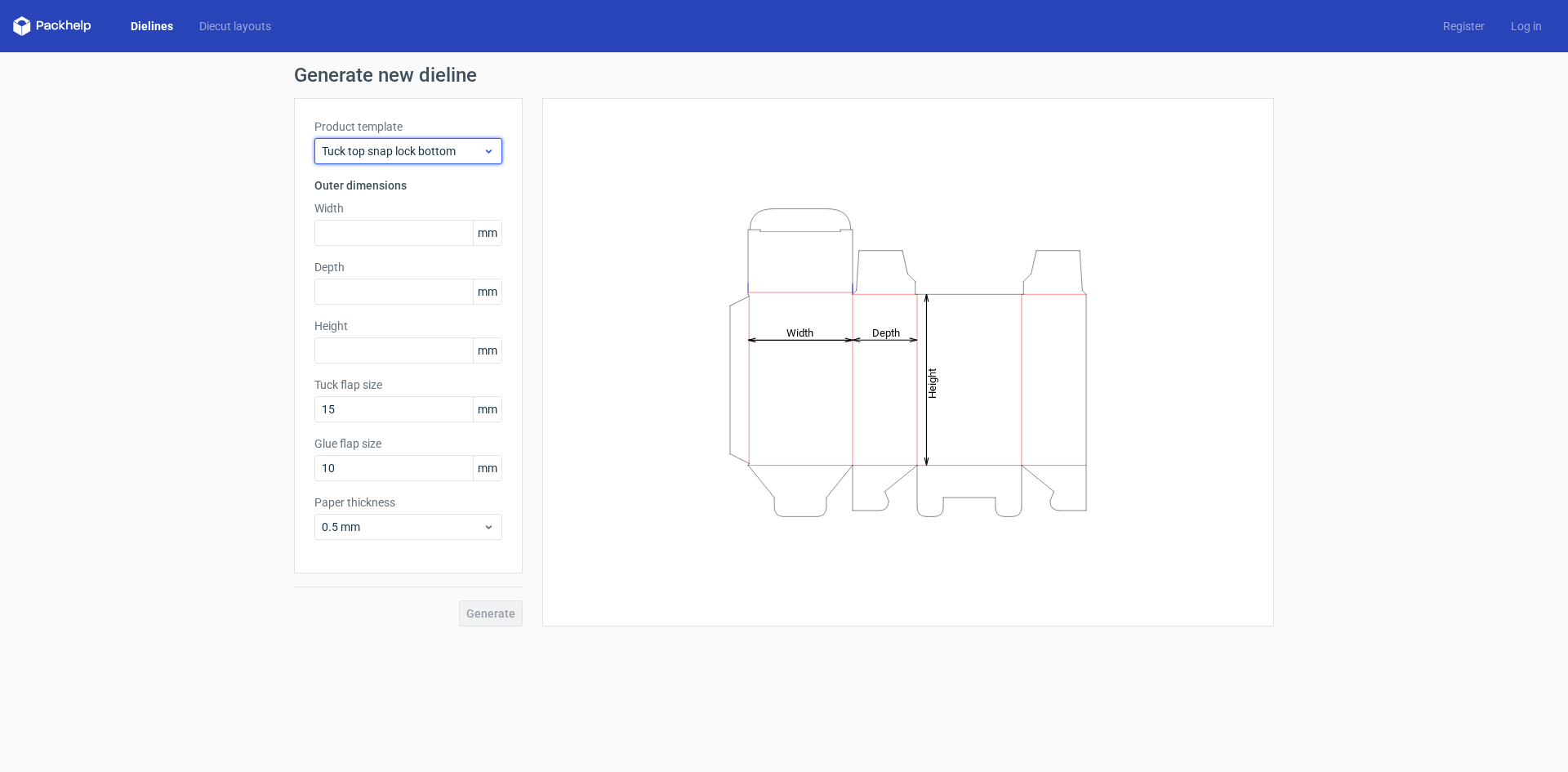
click at [481, 154] on span "Tuck top snap lock bottom" at bounding box center [402, 151] width 161 height 16
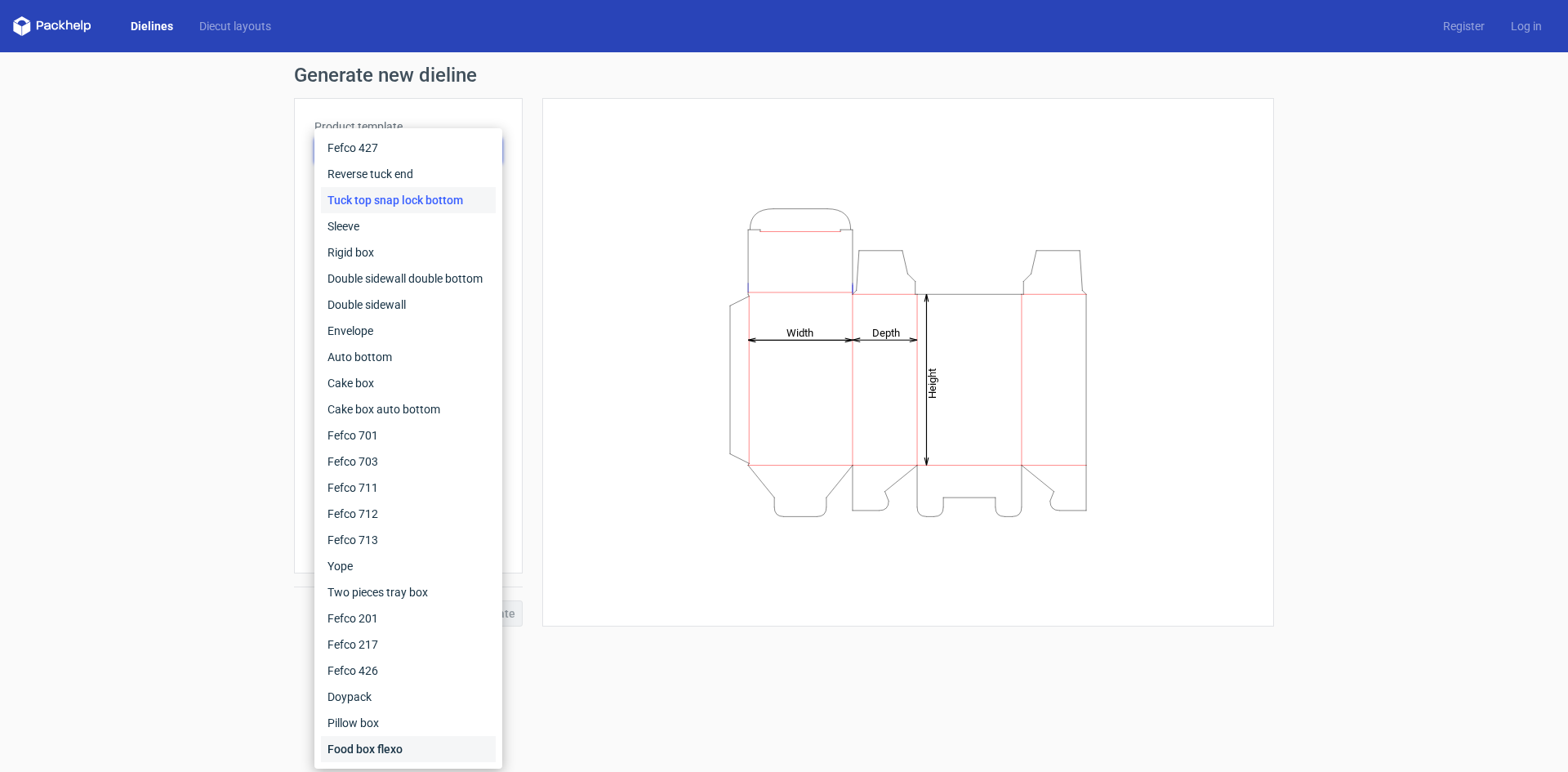
click at [399, 745] on div "Food box flexo" at bounding box center [408, 749] width 175 height 26
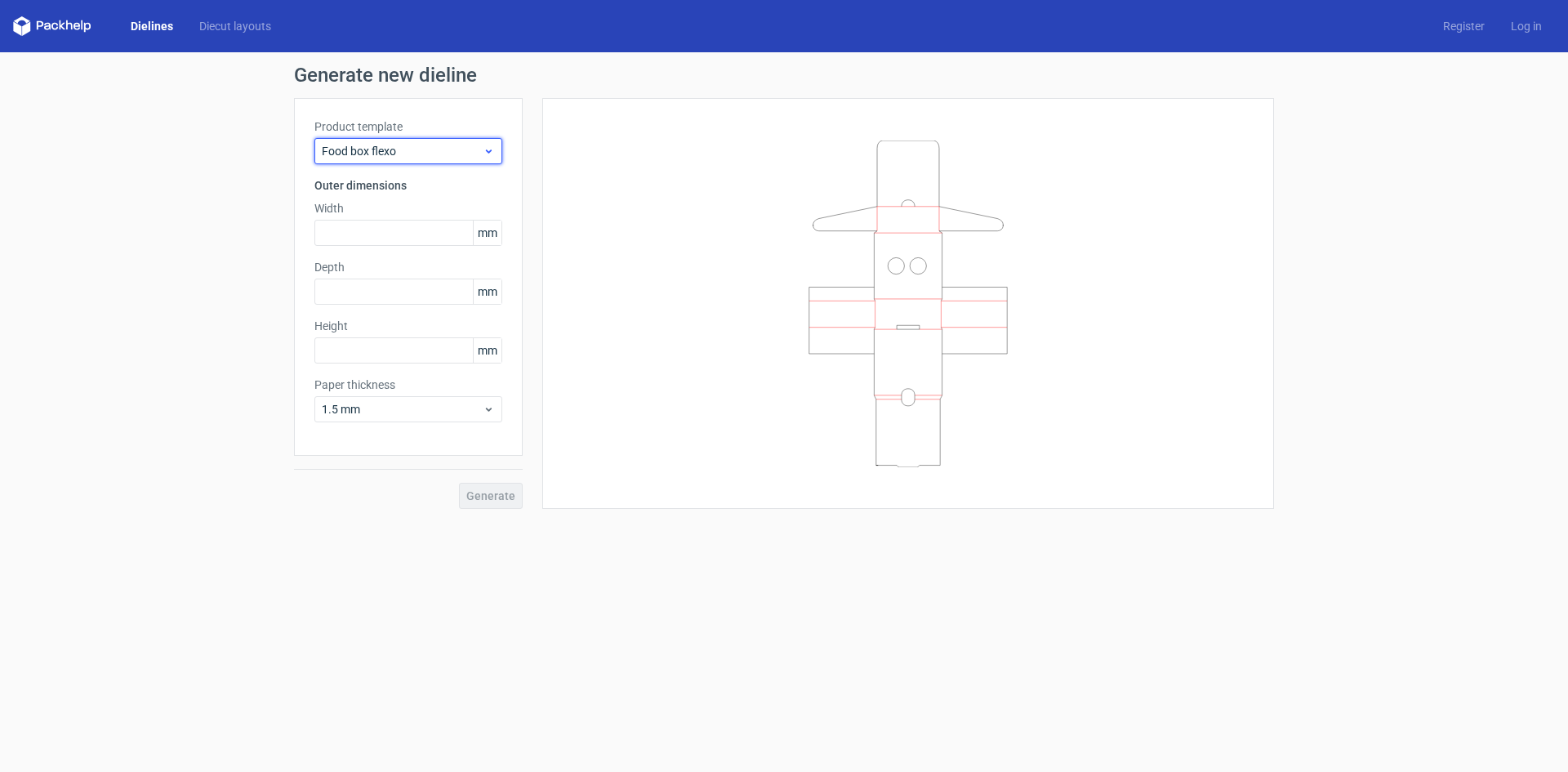
click at [462, 143] on span "Food box flexo" at bounding box center [402, 151] width 161 height 16
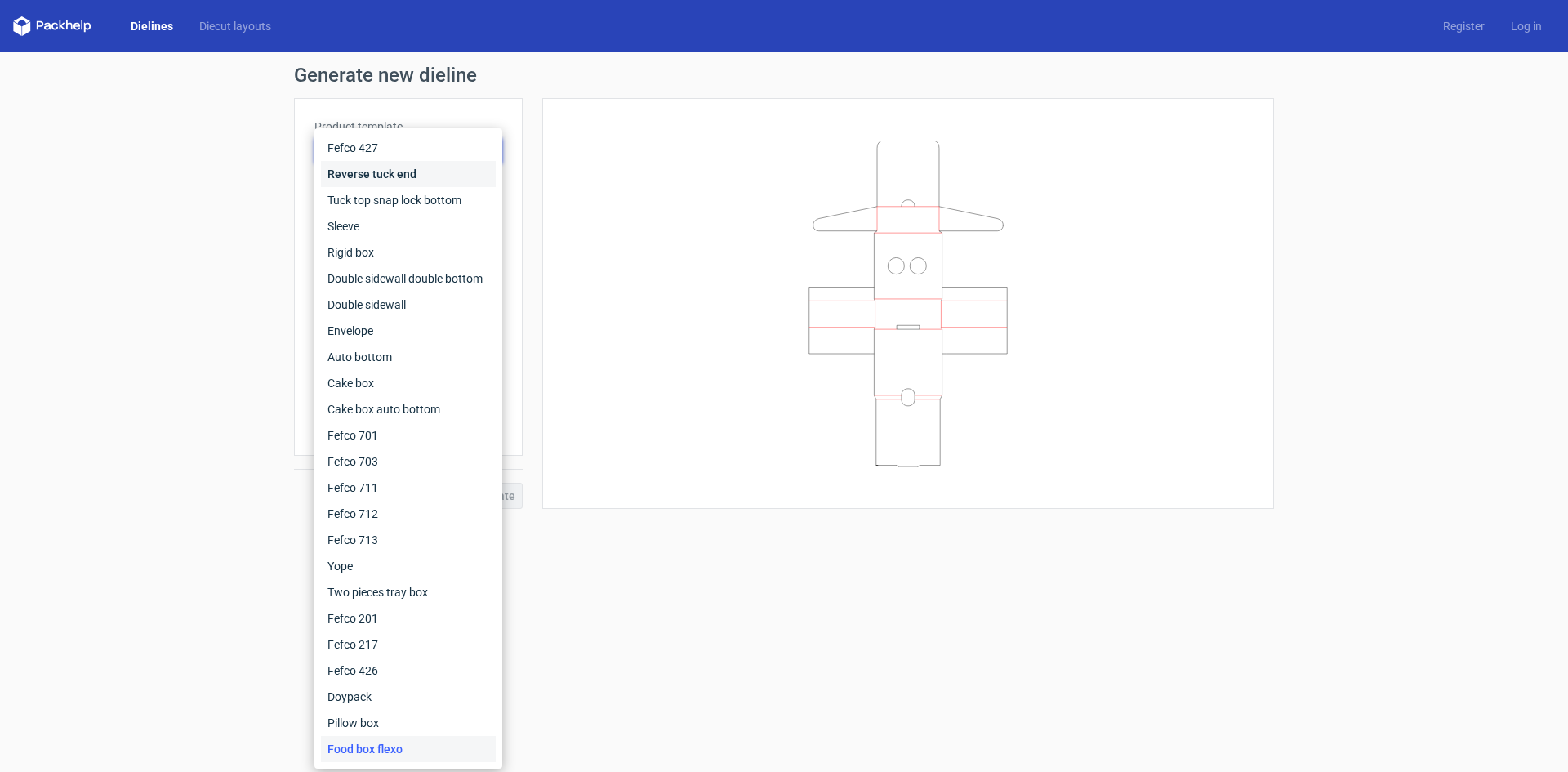
click at [444, 163] on div "Reverse tuck end" at bounding box center [408, 174] width 175 height 26
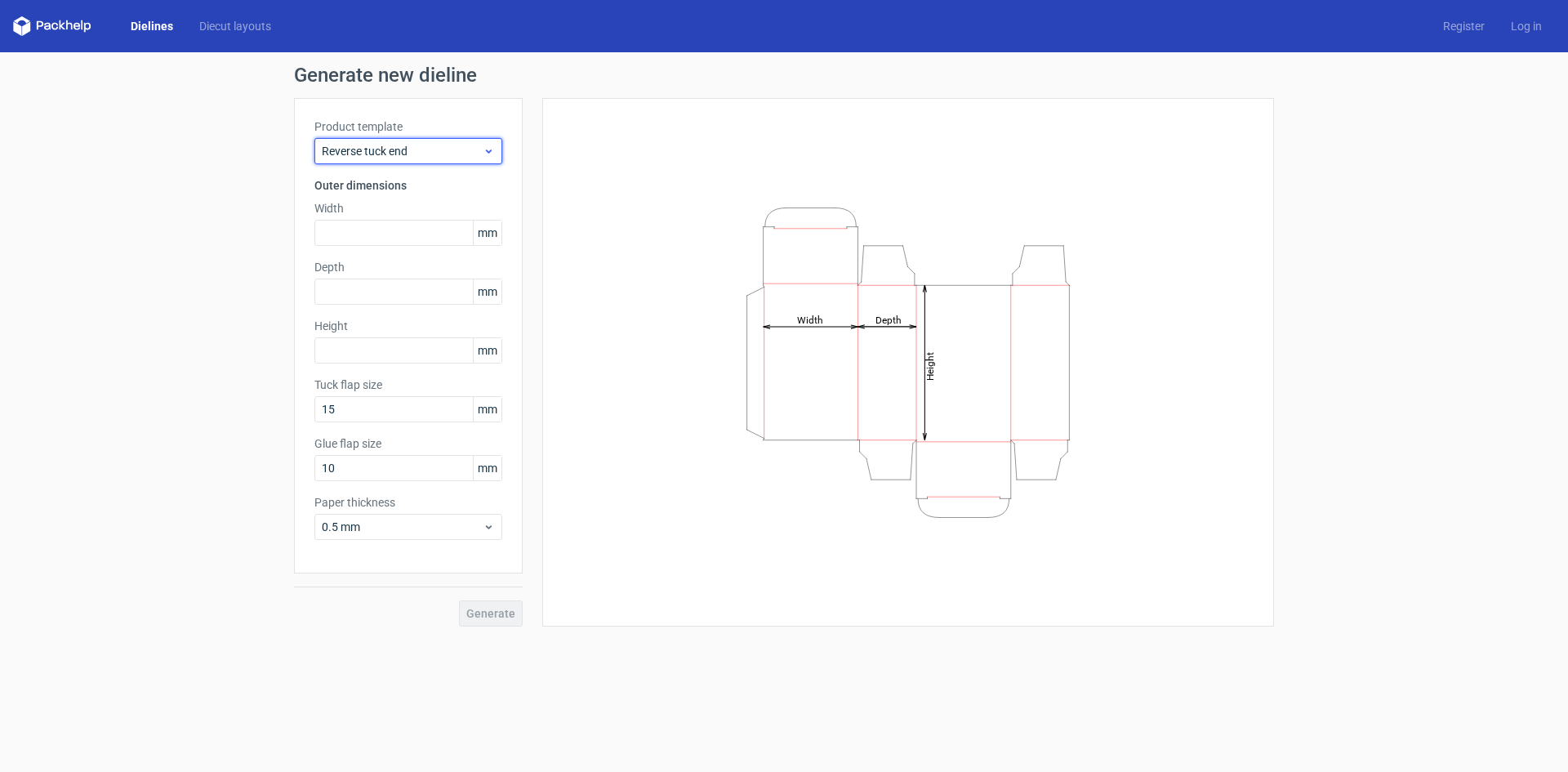
click at [454, 148] on span "Reverse tuck end" at bounding box center [402, 151] width 161 height 16
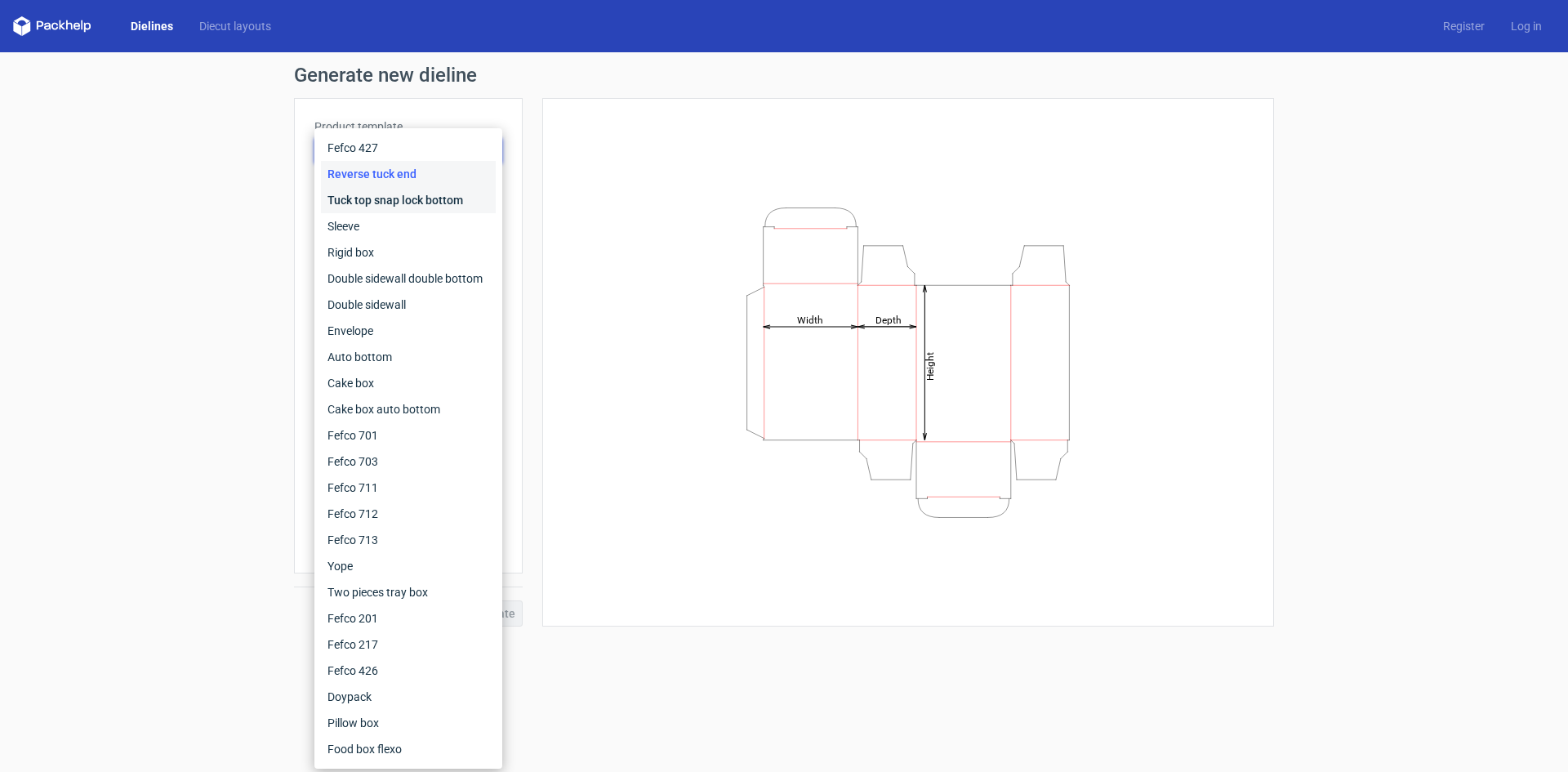
click at [430, 203] on div "Tuck top snap lock bottom" at bounding box center [408, 199] width 175 height 26
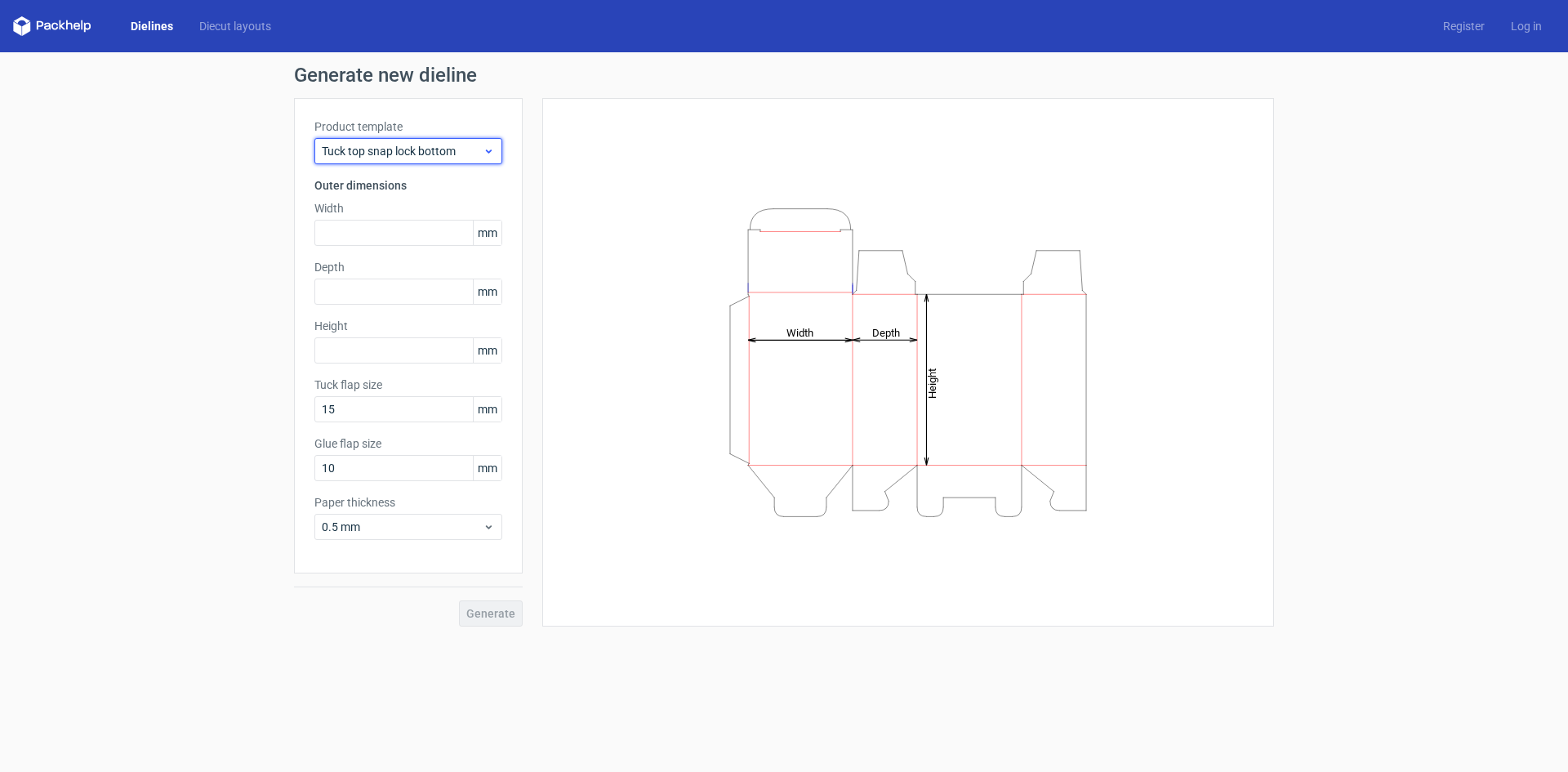
click at [457, 158] on span "Tuck top snap lock bottom" at bounding box center [402, 151] width 161 height 16
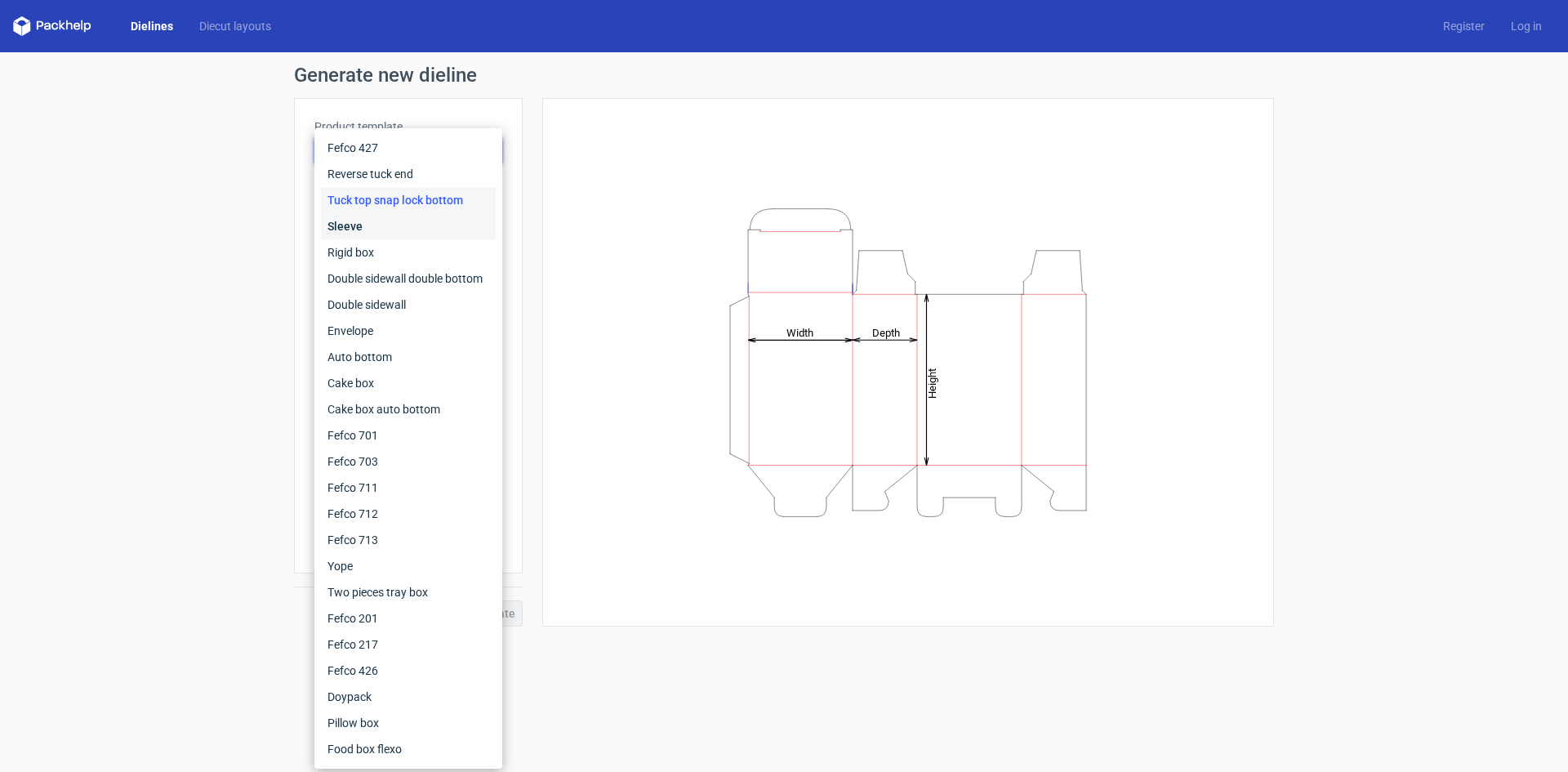
click at [426, 236] on div "Sleeve" at bounding box center [408, 226] width 175 height 26
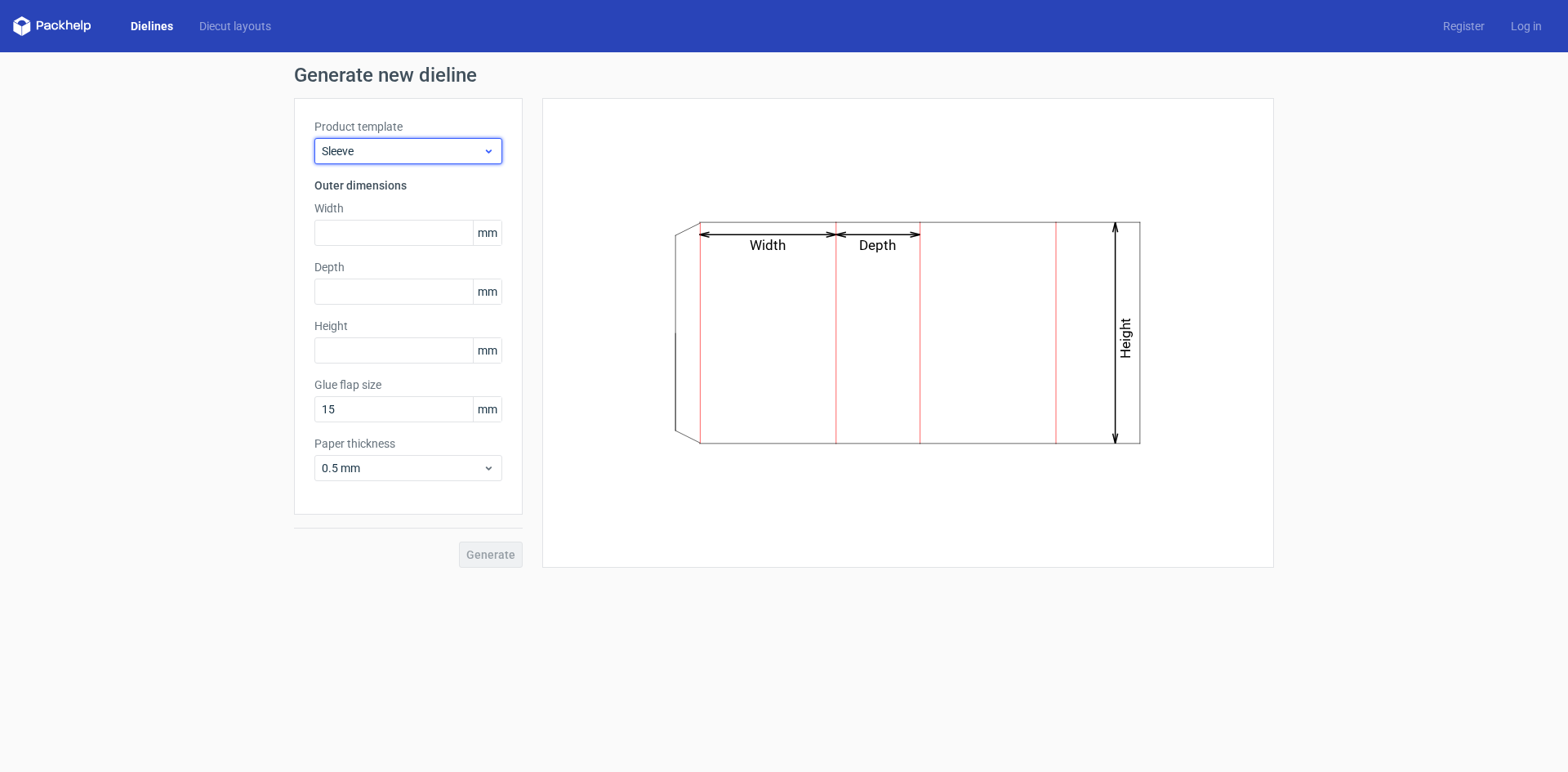
click at [453, 150] on span "Sleeve" at bounding box center [402, 151] width 161 height 16
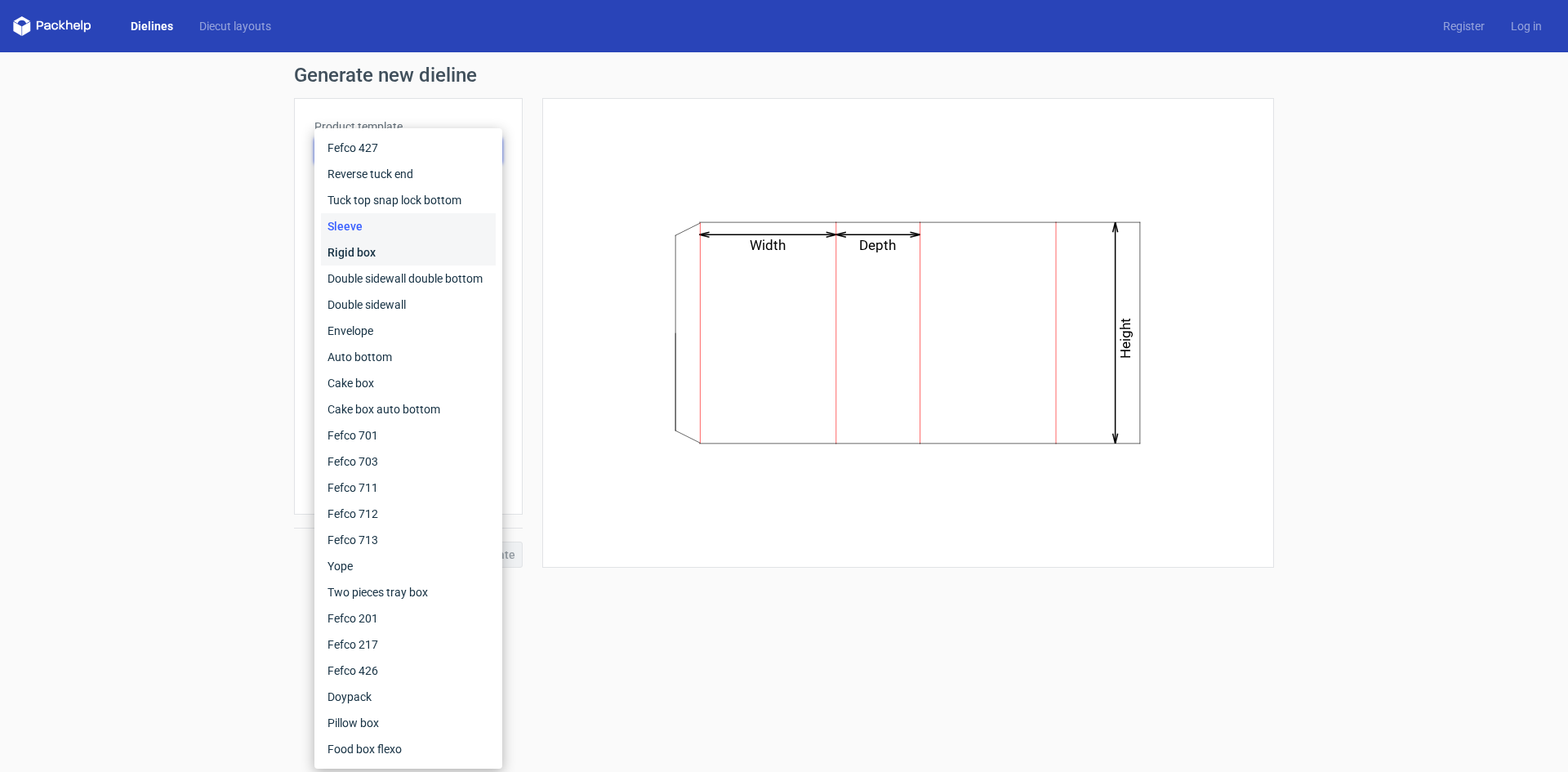
click at [402, 255] on div "Rigid box" at bounding box center [408, 252] width 175 height 26
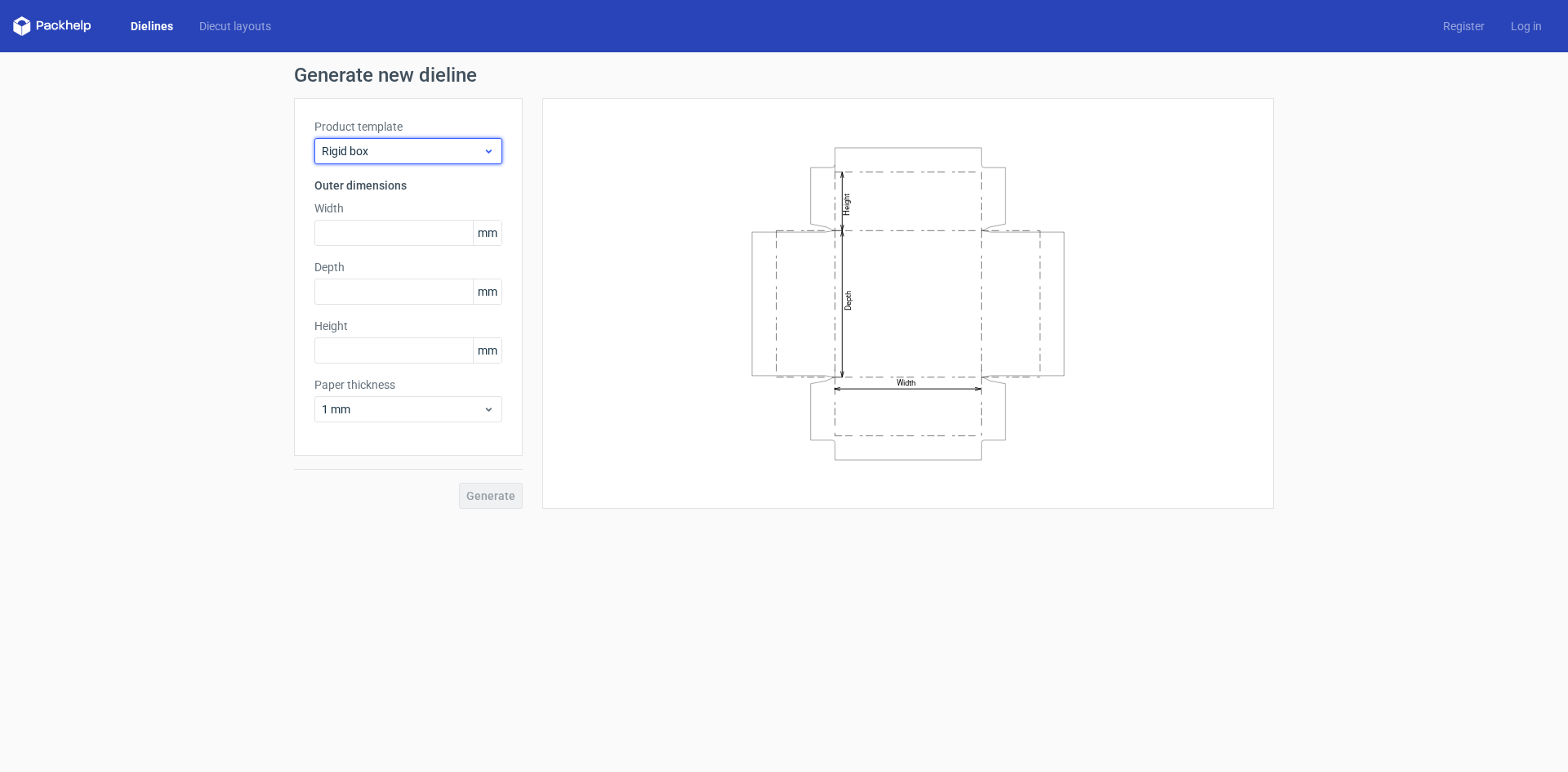
click at [431, 151] on span "Rigid box" at bounding box center [402, 151] width 161 height 16
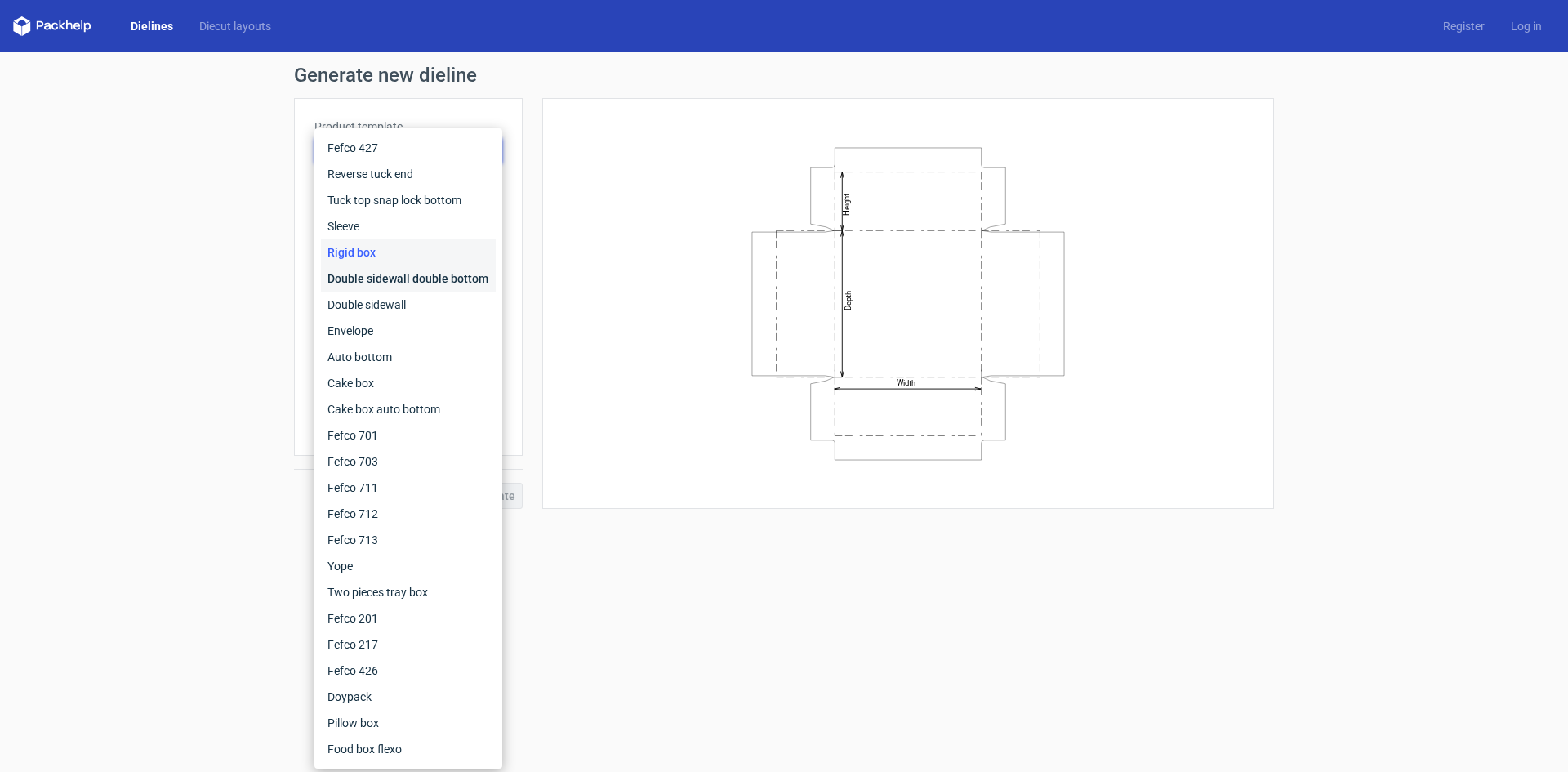
click at [386, 284] on div "Double sidewall double bottom" at bounding box center [408, 278] width 175 height 26
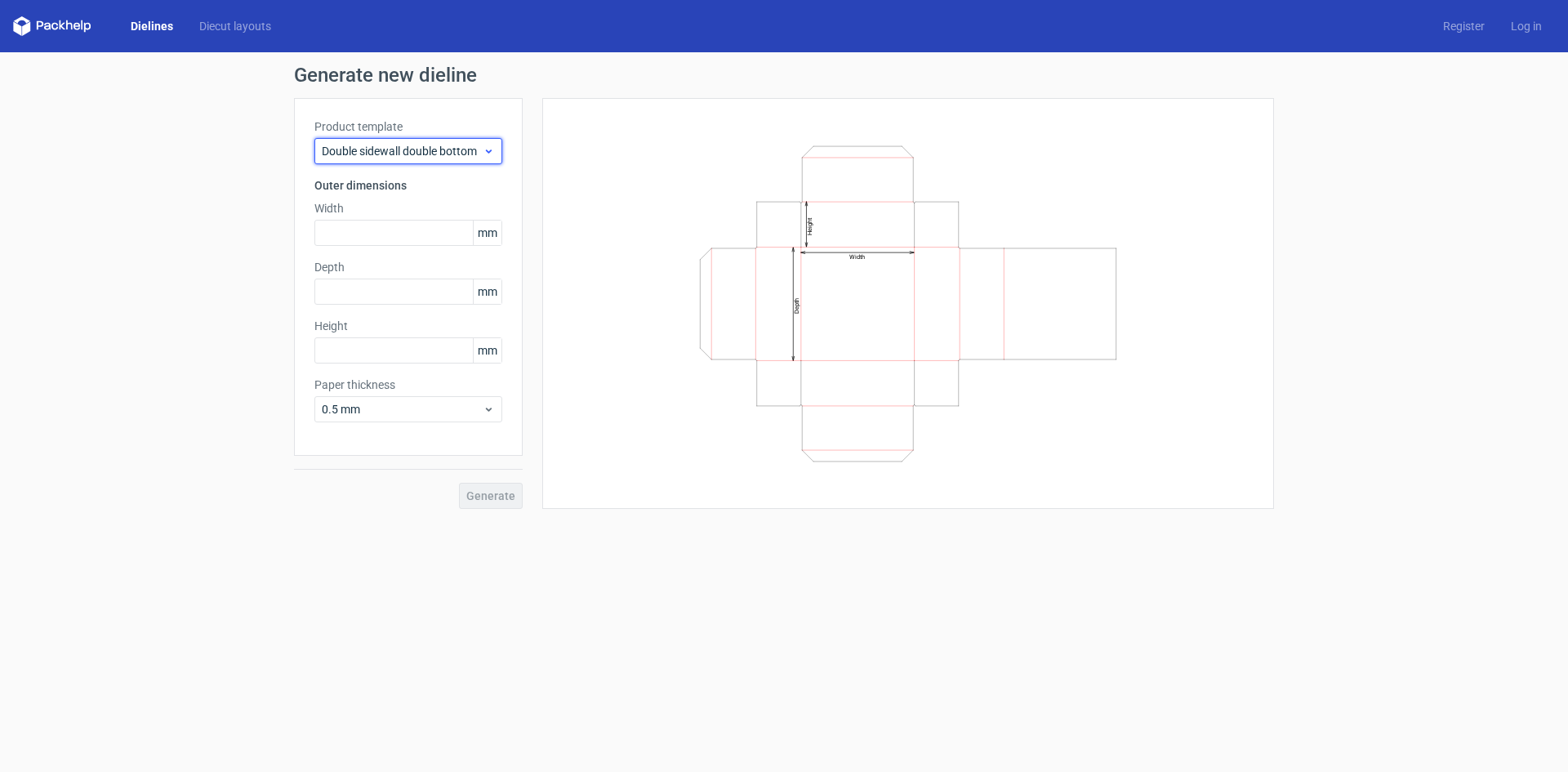
click at [435, 151] on span "Double sidewall double bottom" at bounding box center [402, 151] width 161 height 16
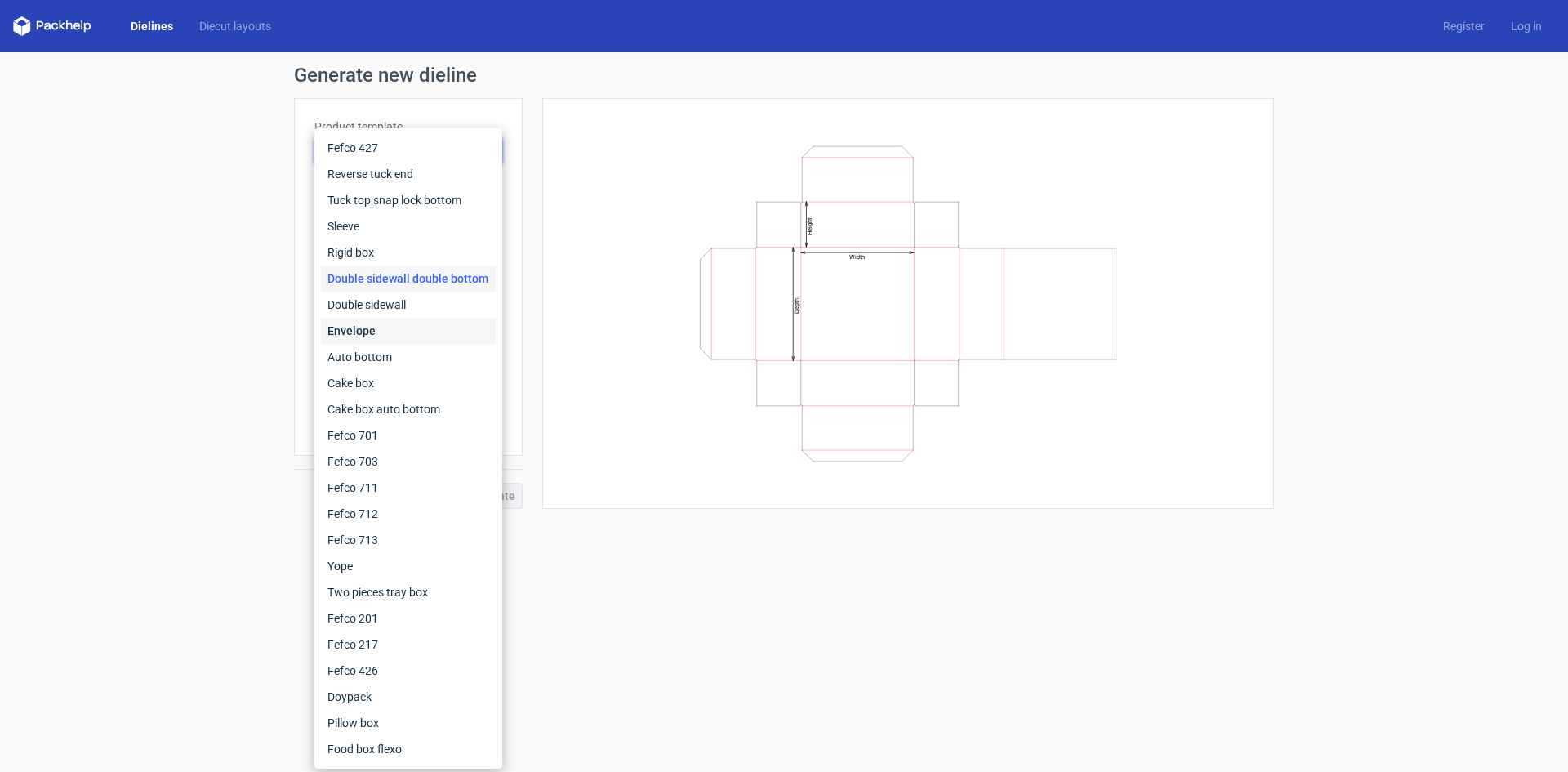
click at [372, 329] on div "Envelope" at bounding box center [408, 330] width 175 height 26
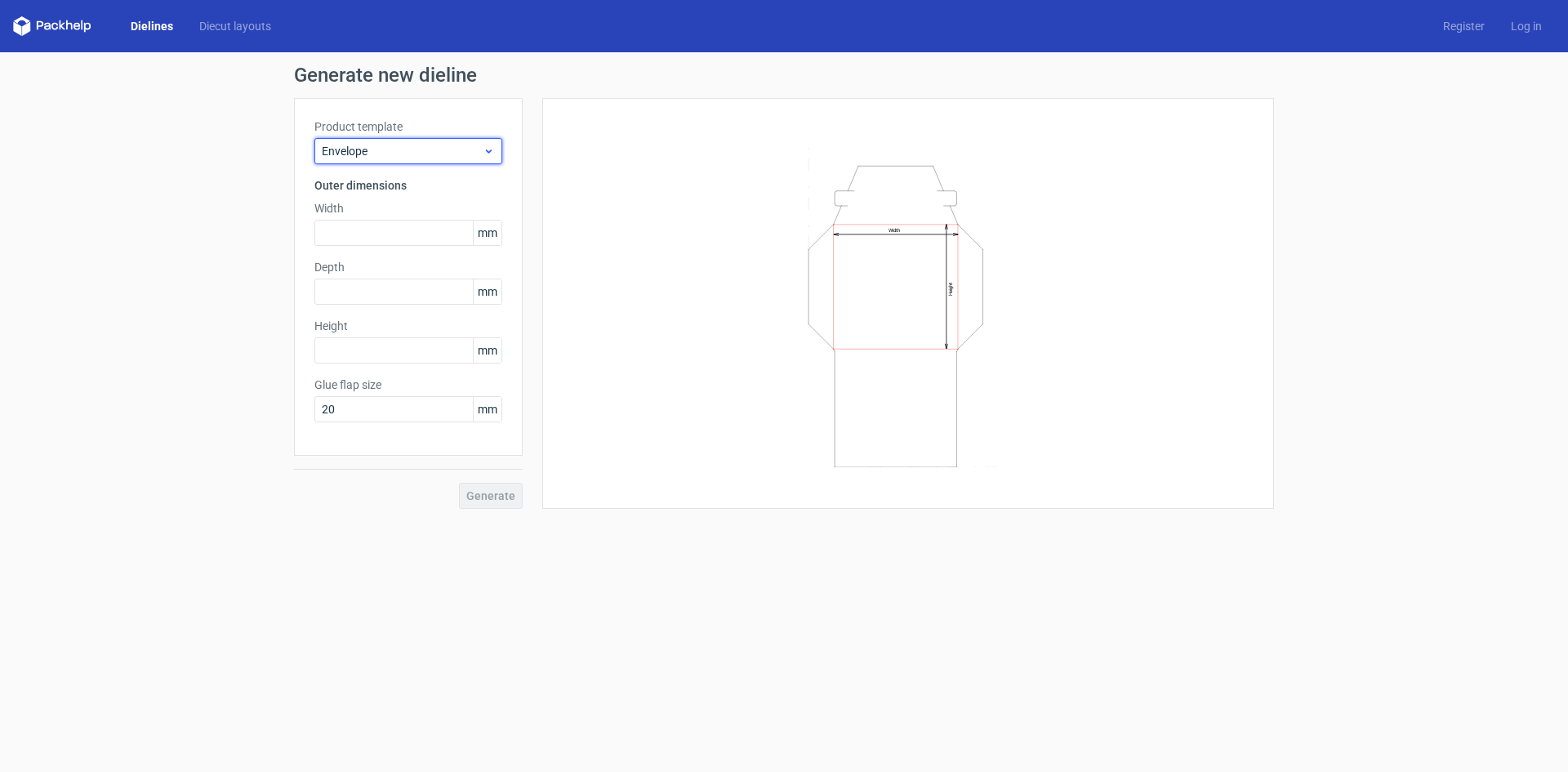
click at [427, 156] on span "Envelope" at bounding box center [402, 151] width 161 height 16
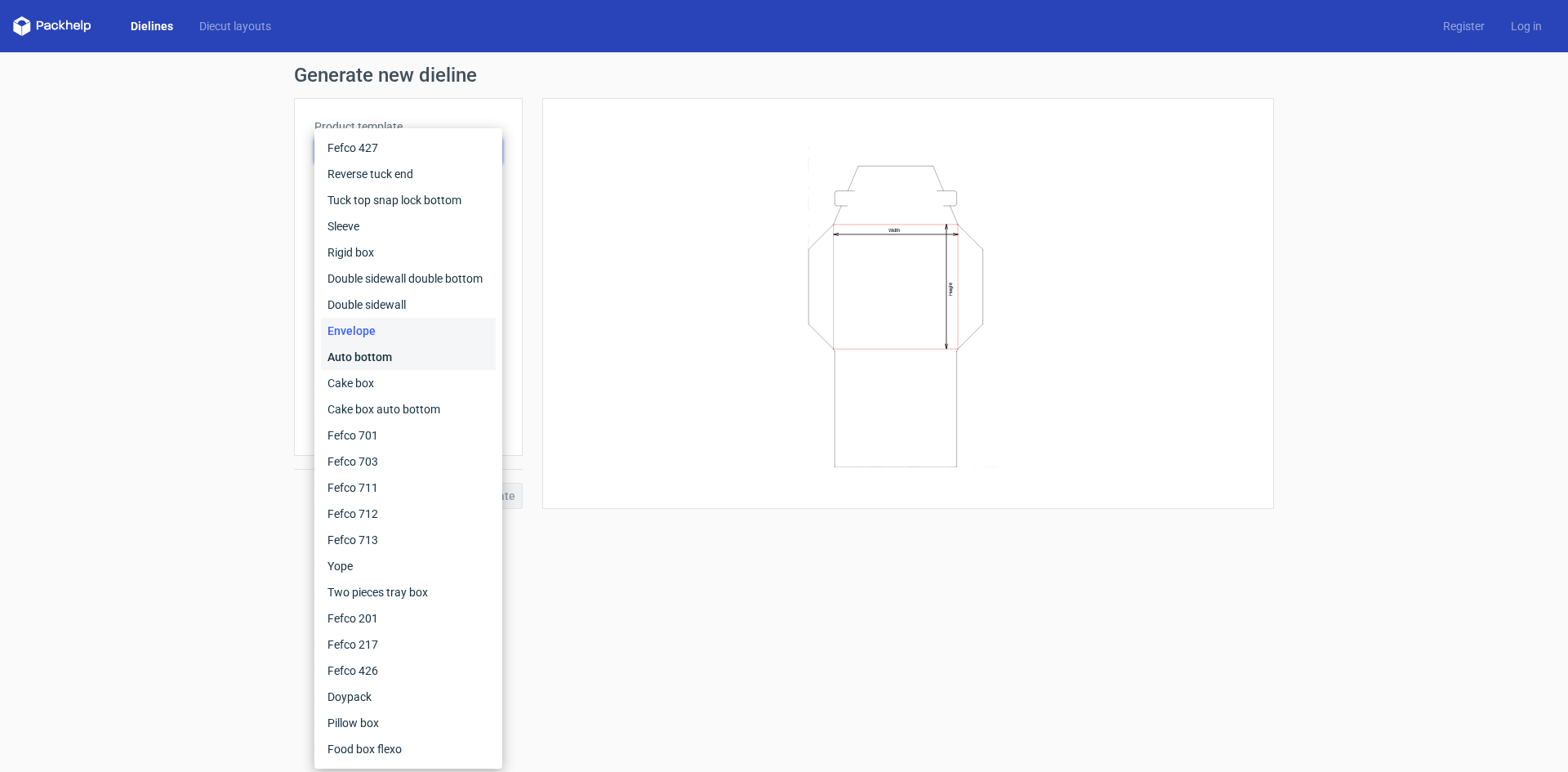
click at [382, 353] on div "Auto bottom" at bounding box center [408, 357] width 175 height 26
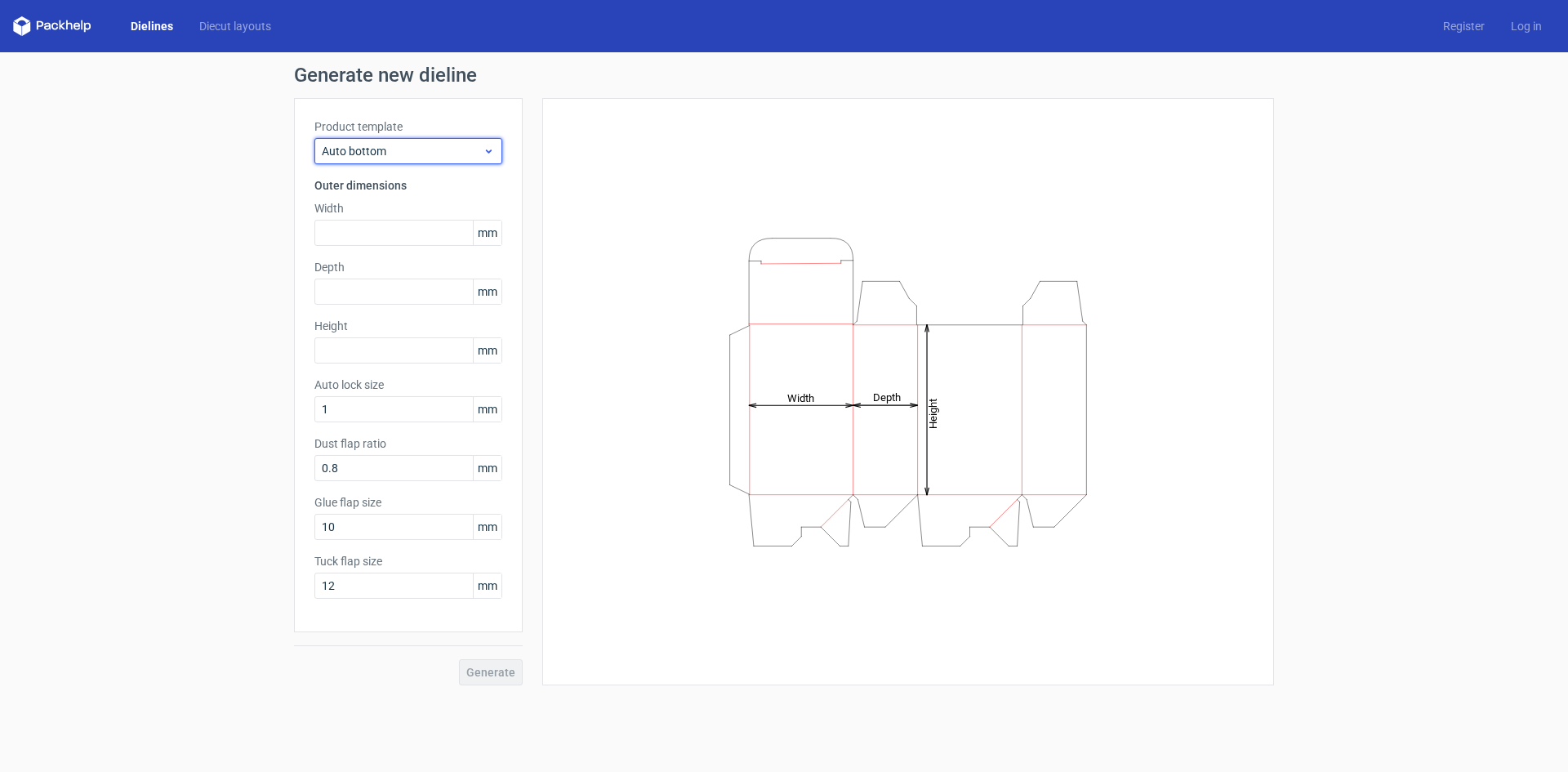
click at [424, 150] on span "Auto bottom" at bounding box center [402, 151] width 161 height 16
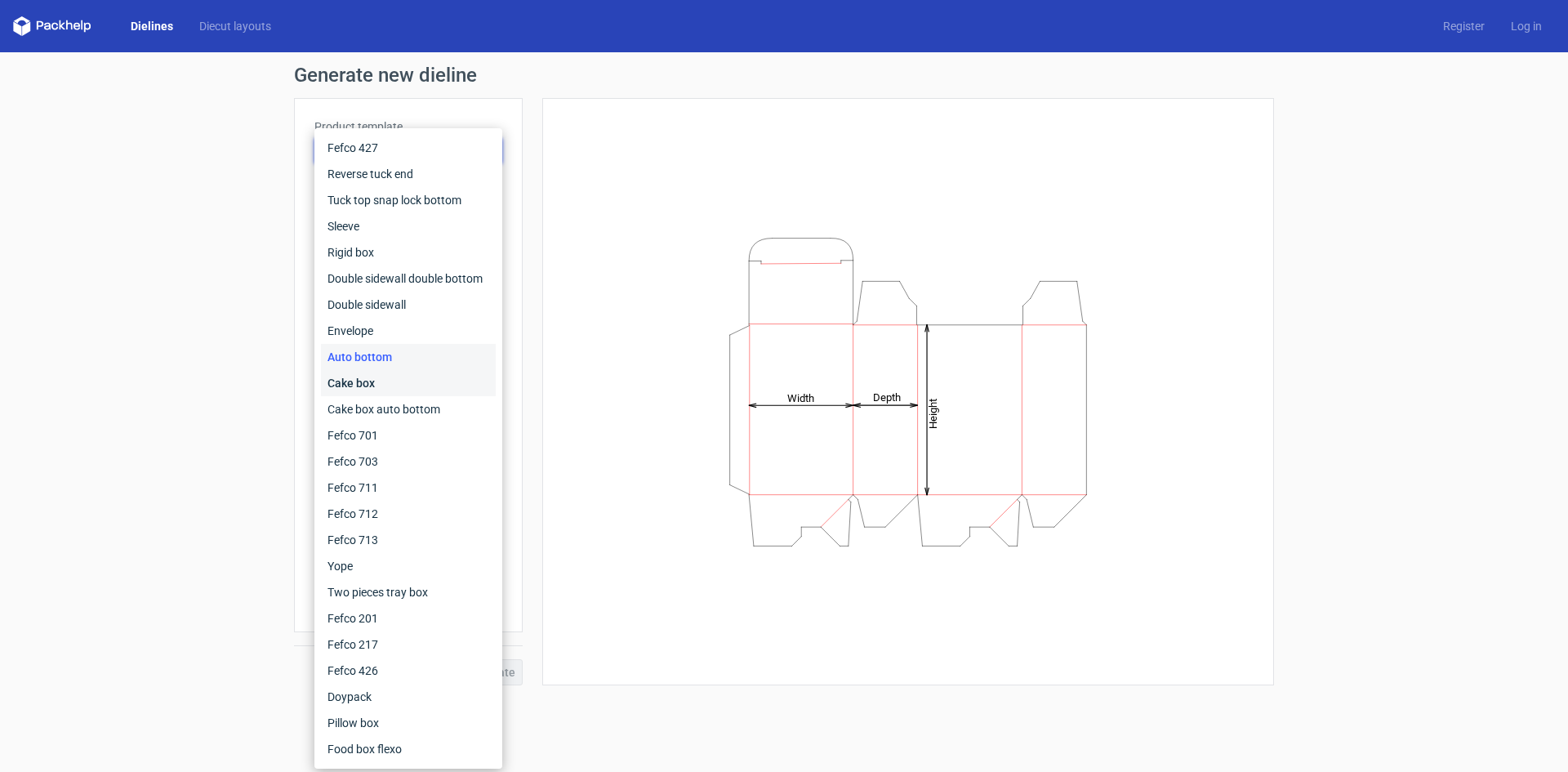
click at [376, 386] on div "Cake box" at bounding box center [408, 383] width 175 height 26
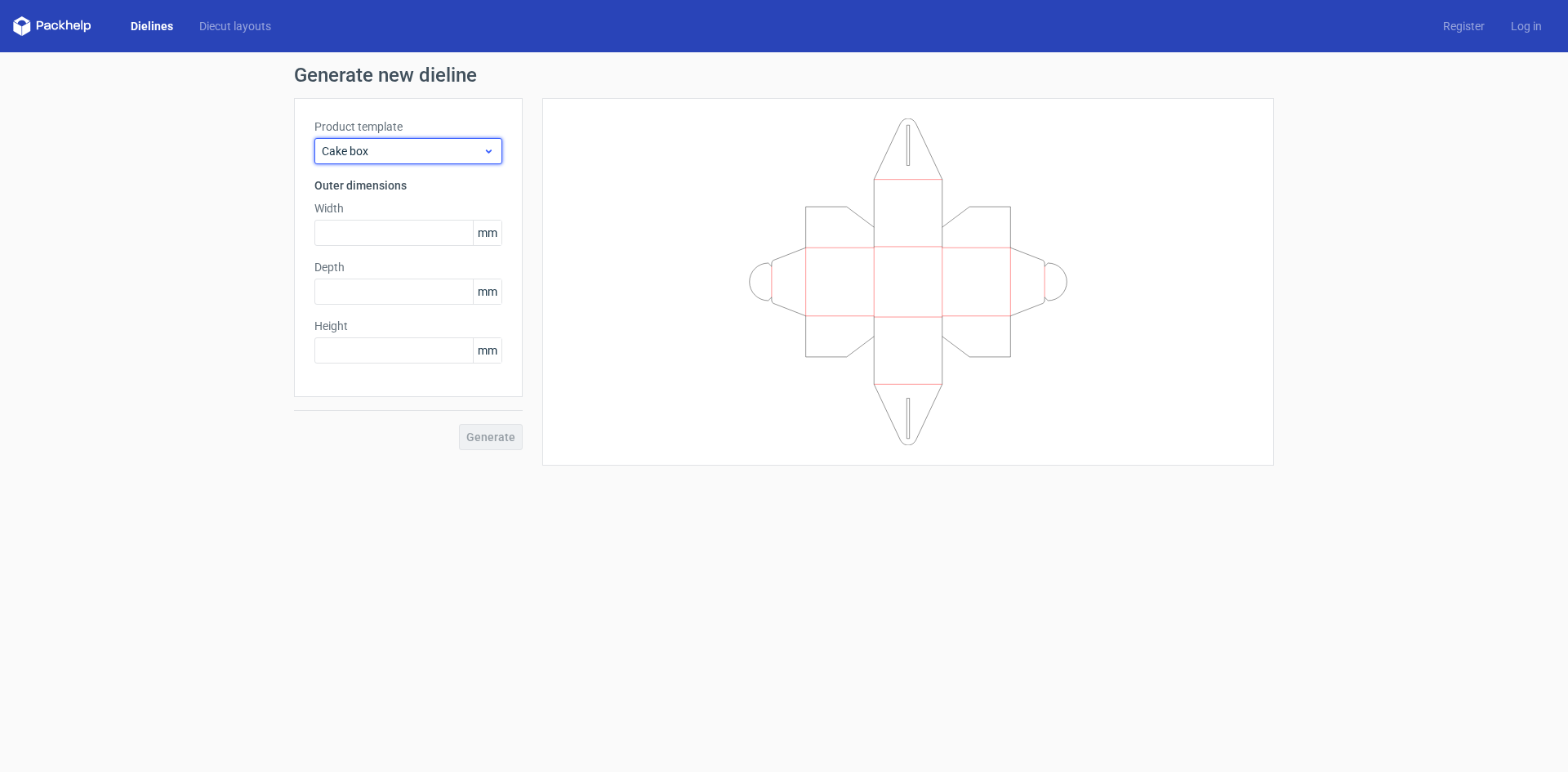
click at [409, 159] on span "Cake box" at bounding box center [402, 151] width 161 height 16
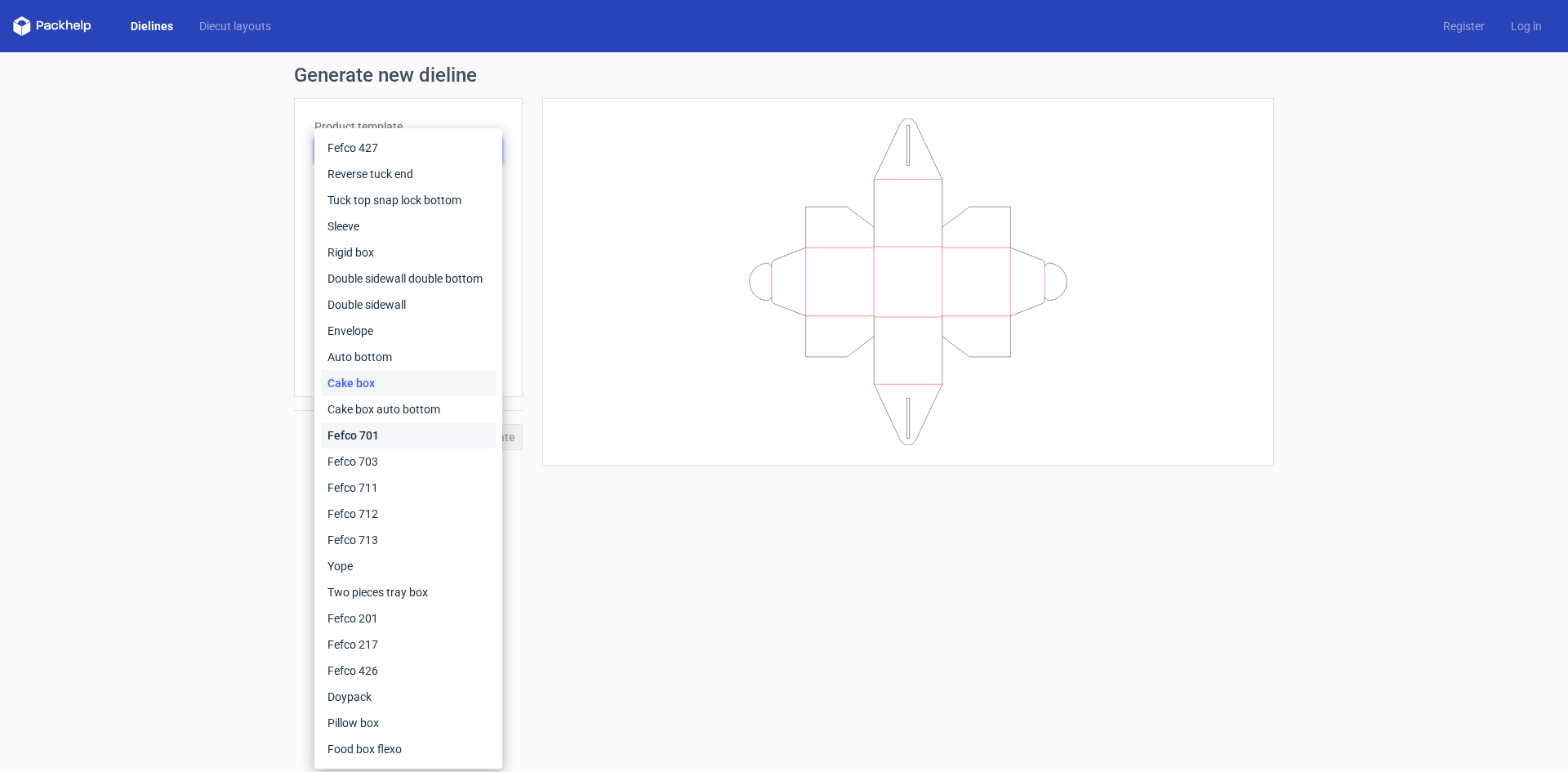
click at [407, 426] on div "Fefco 701" at bounding box center [408, 435] width 175 height 26
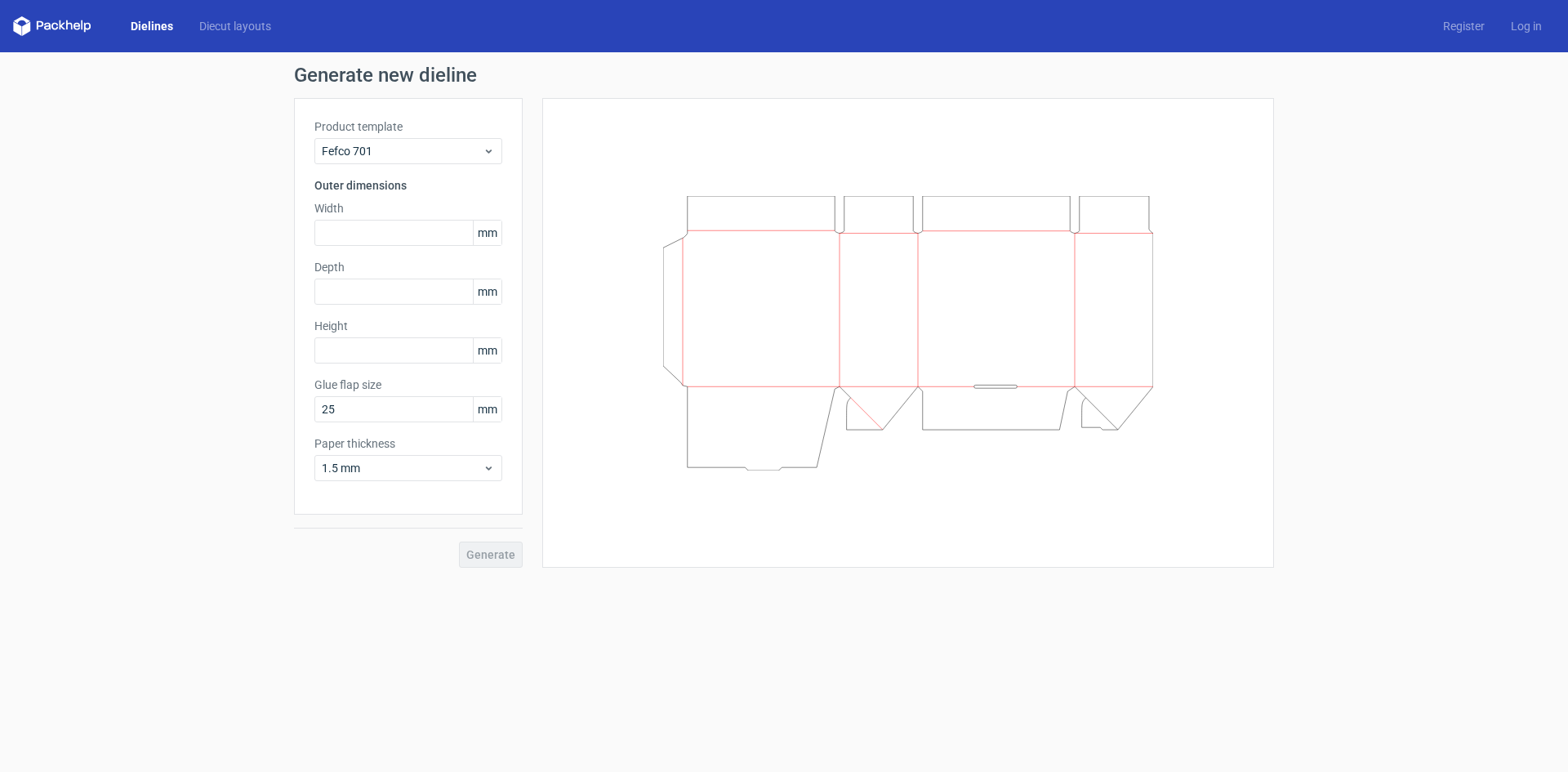
click at [453, 168] on div "Product template Fefco 701 Outer dimensions Width mm Depth mm Height mm Glue fl…" at bounding box center [408, 306] width 228 height 417
click at [433, 154] on span "Fefco 701" at bounding box center [402, 151] width 161 height 16
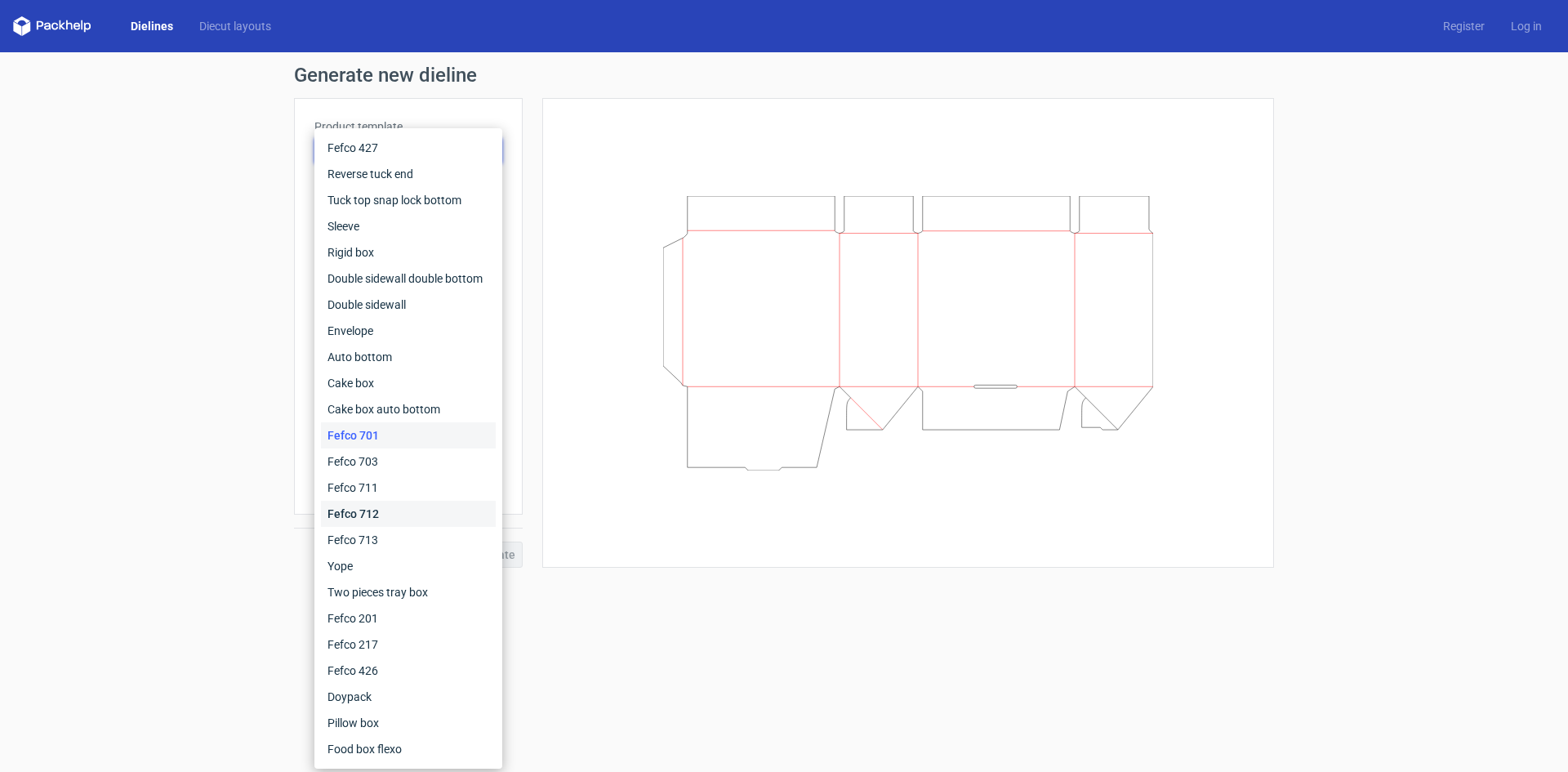
click at [387, 520] on div "Fefco 712" at bounding box center [408, 514] width 175 height 26
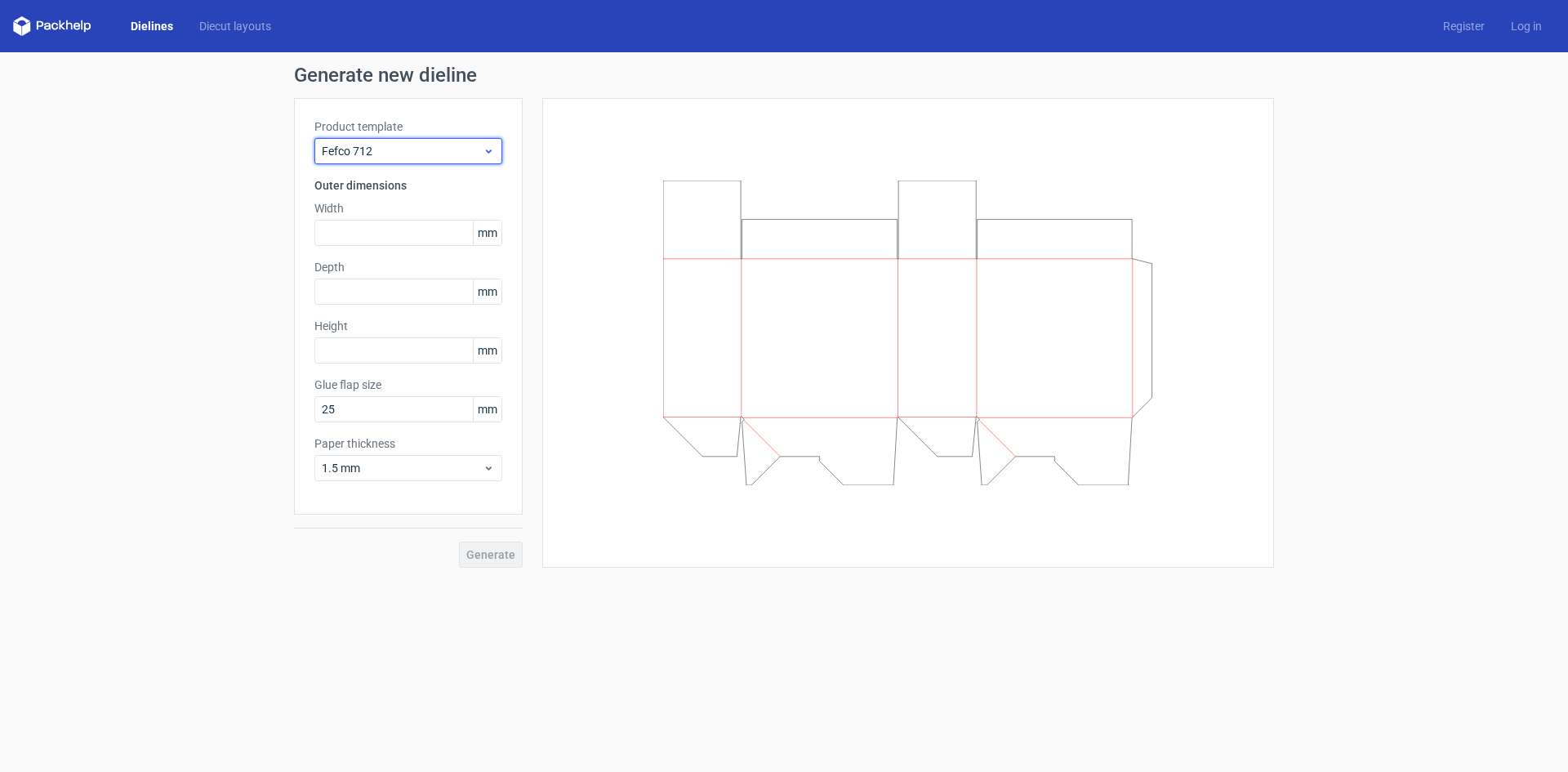
click at [432, 142] on div "Fefco 712" at bounding box center [408, 151] width 188 height 26
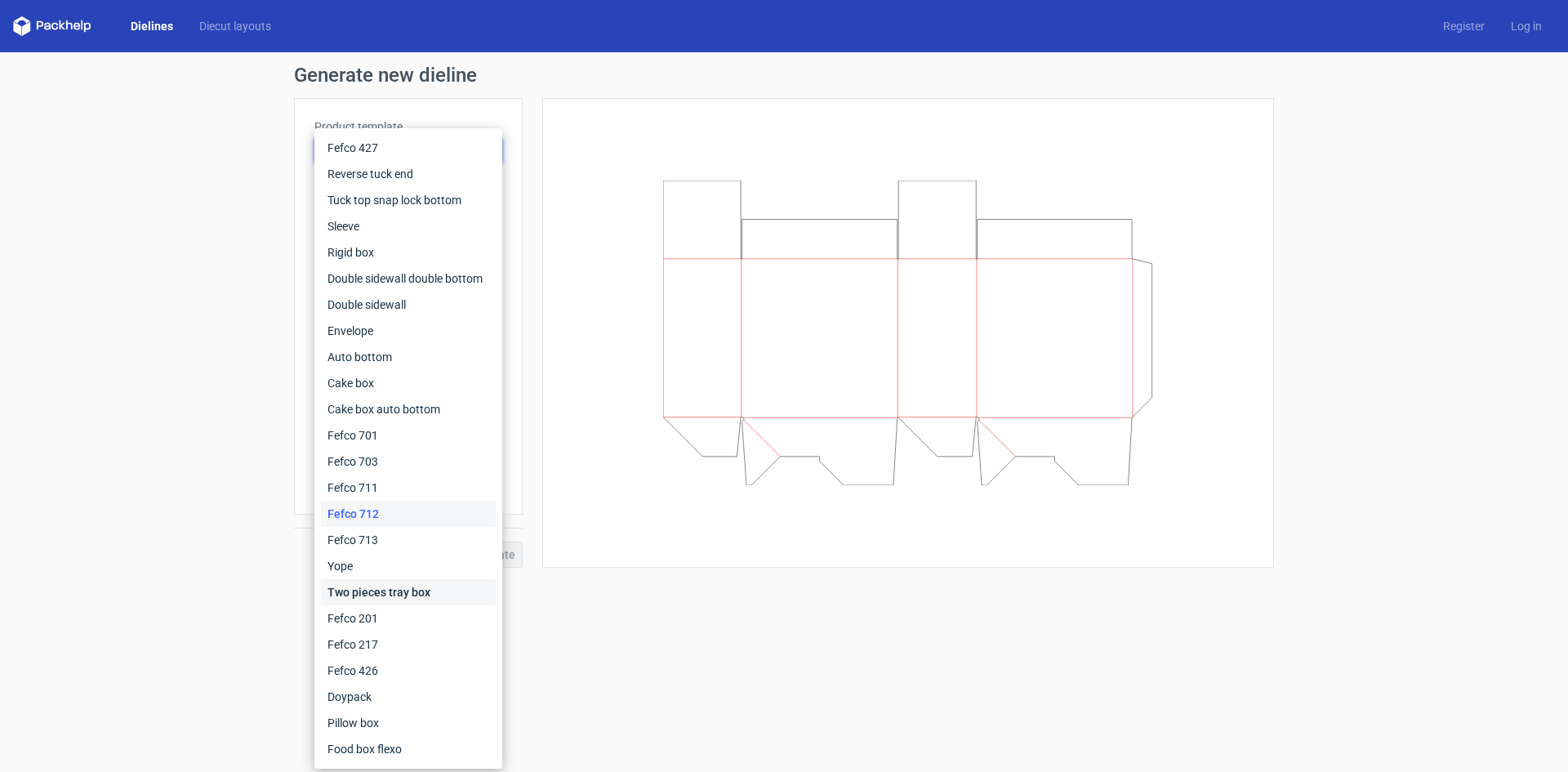
click at [367, 598] on div "Two pieces tray box" at bounding box center [408, 591] width 175 height 26
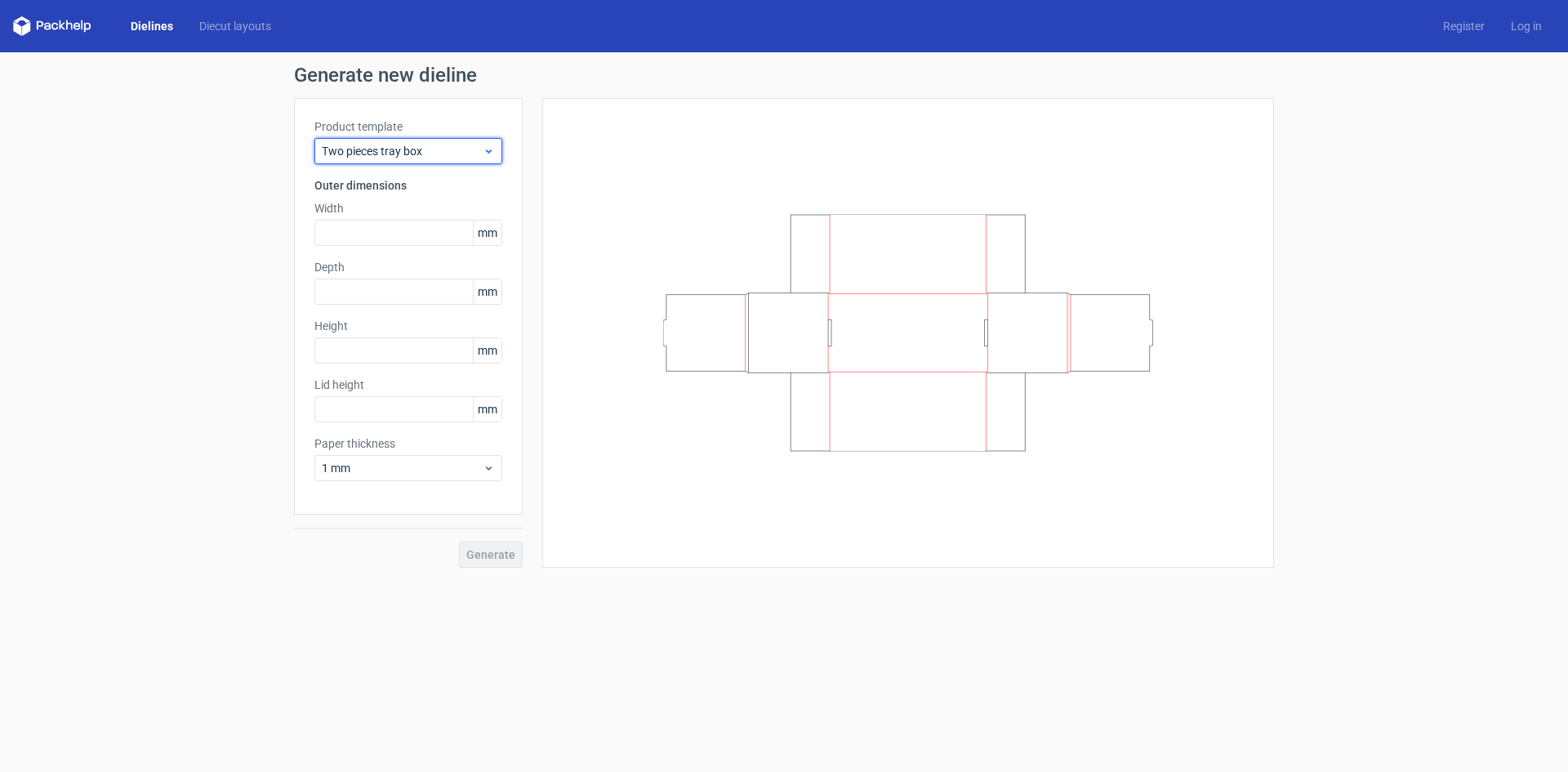
click at [426, 160] on div "Two pieces tray box" at bounding box center [408, 151] width 188 height 26
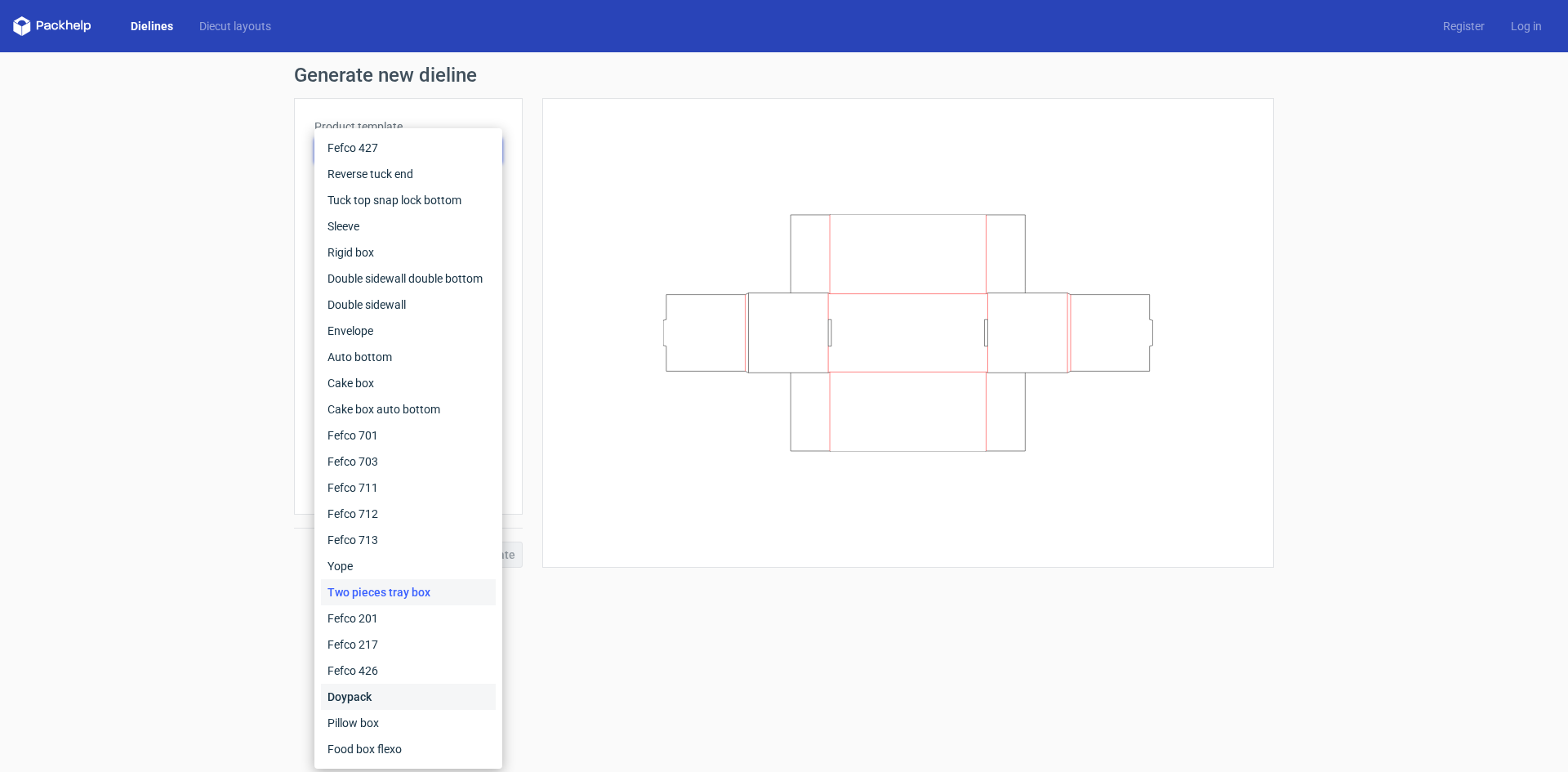
click at [367, 691] on div "Doypack" at bounding box center [408, 696] width 175 height 26
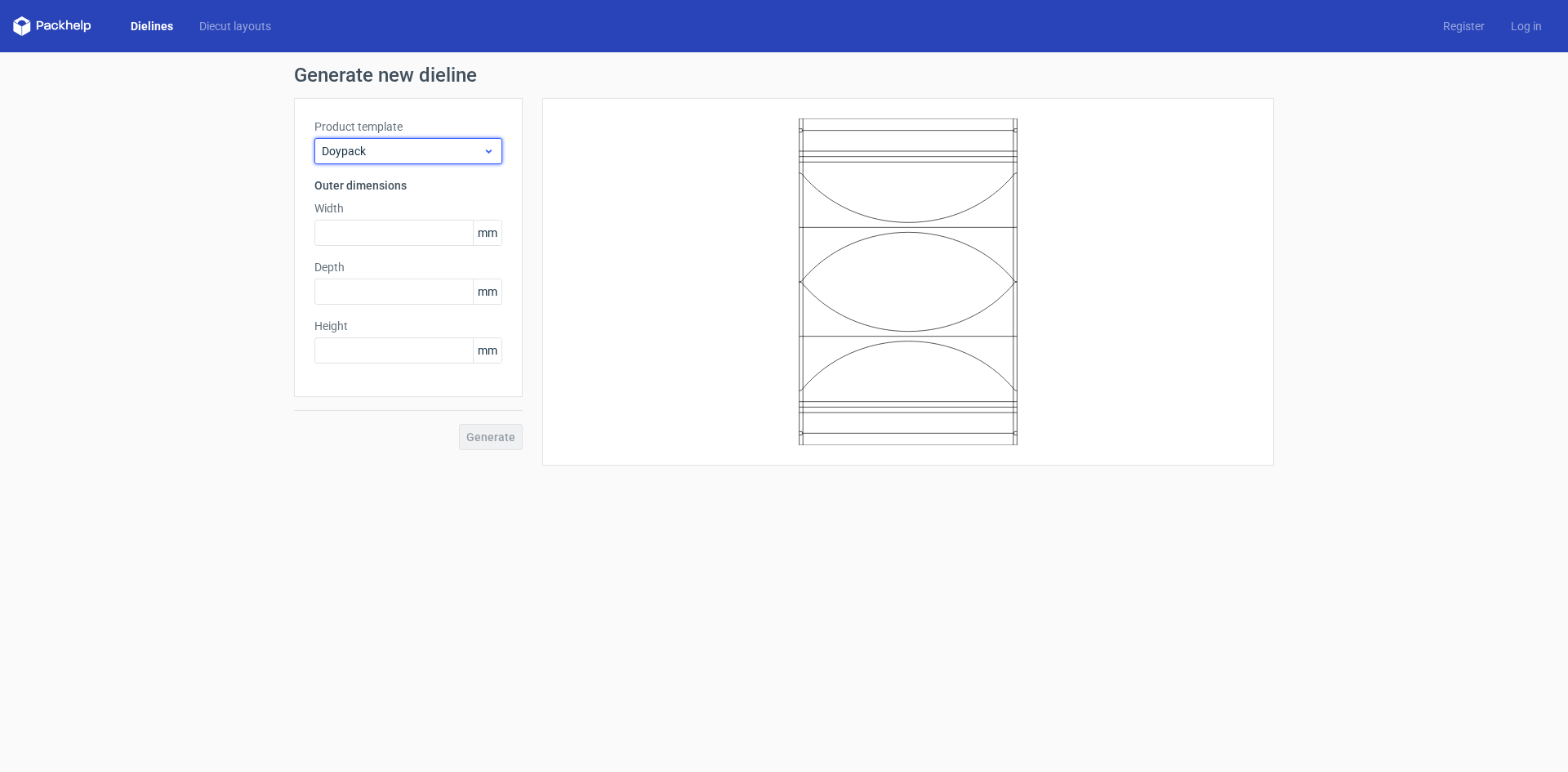
click at [461, 139] on div "Doypack" at bounding box center [408, 151] width 188 height 26
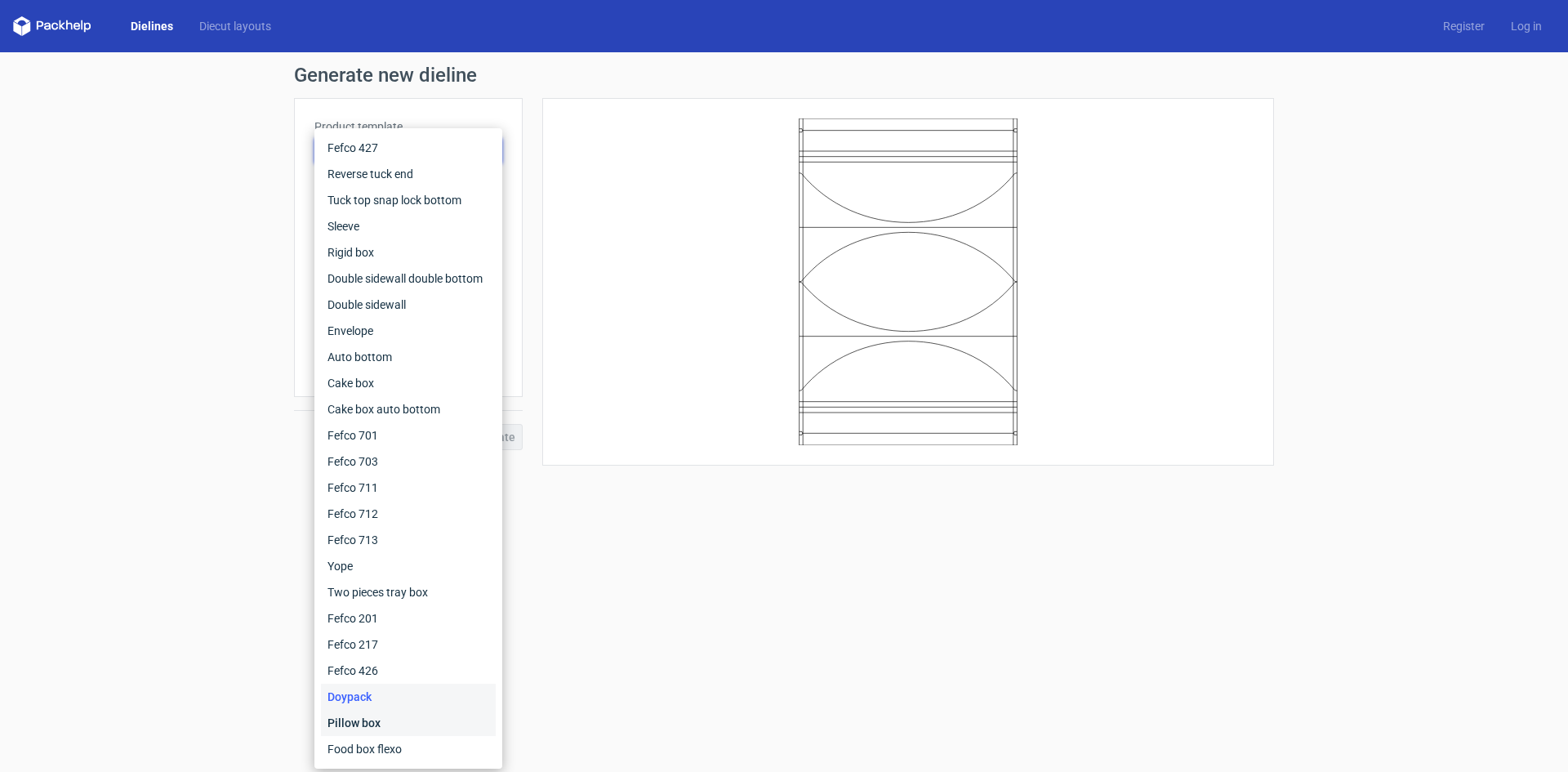
click at [380, 715] on div "Pillow box" at bounding box center [408, 722] width 175 height 26
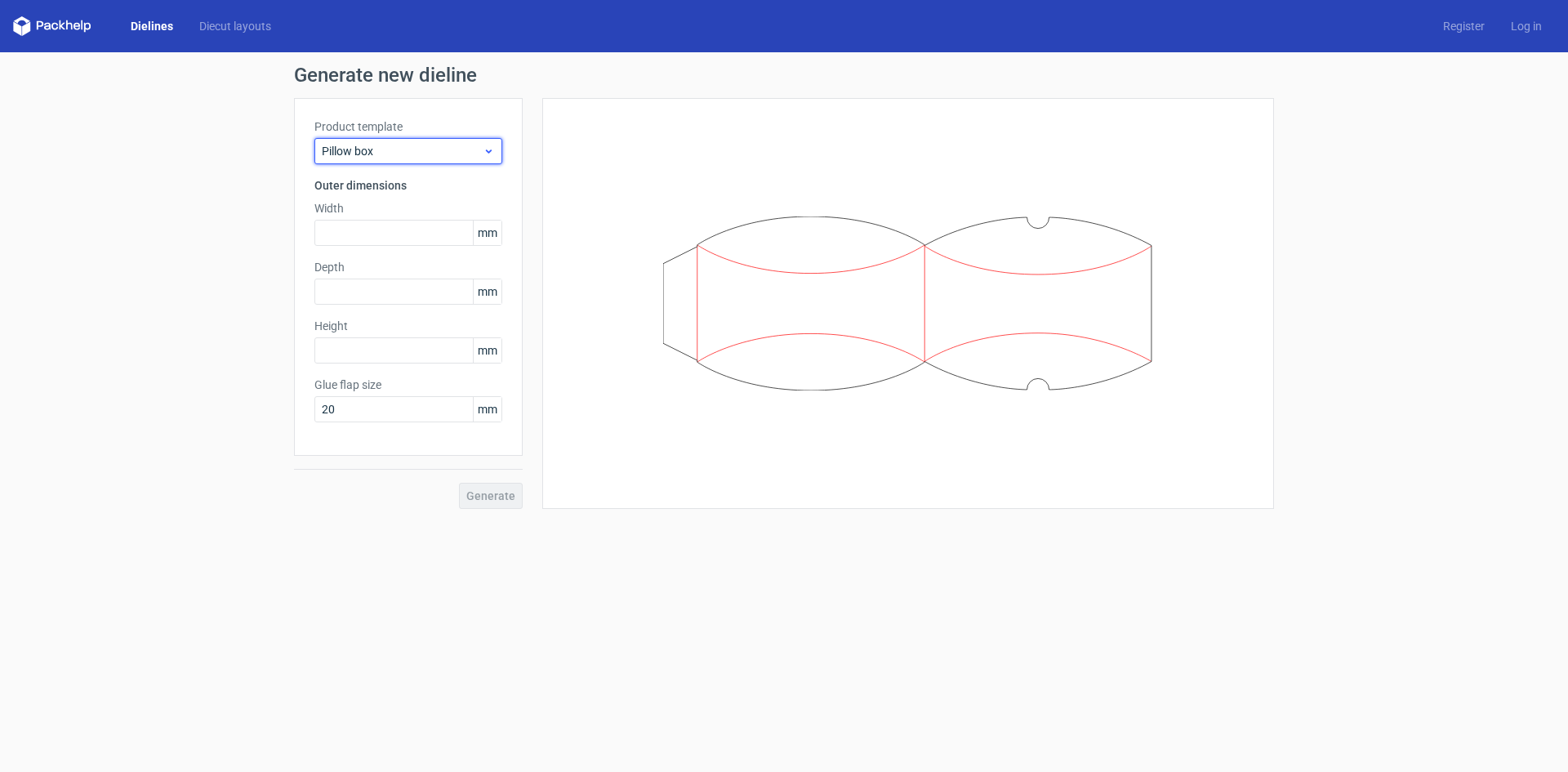
click at [461, 151] on span "Pillow box" at bounding box center [402, 151] width 161 height 16
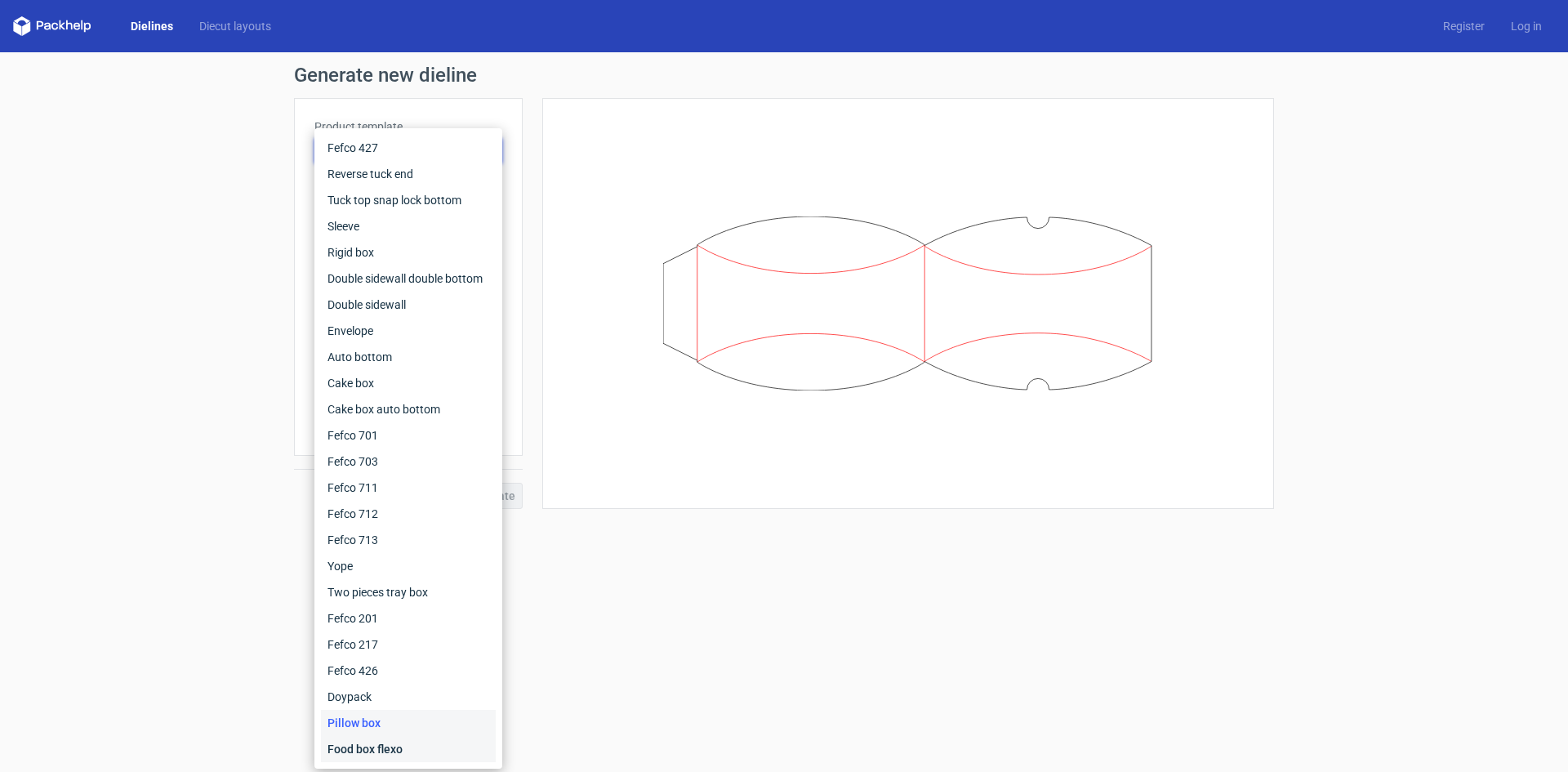
click at [387, 745] on div "Food box flexo" at bounding box center [408, 749] width 175 height 26
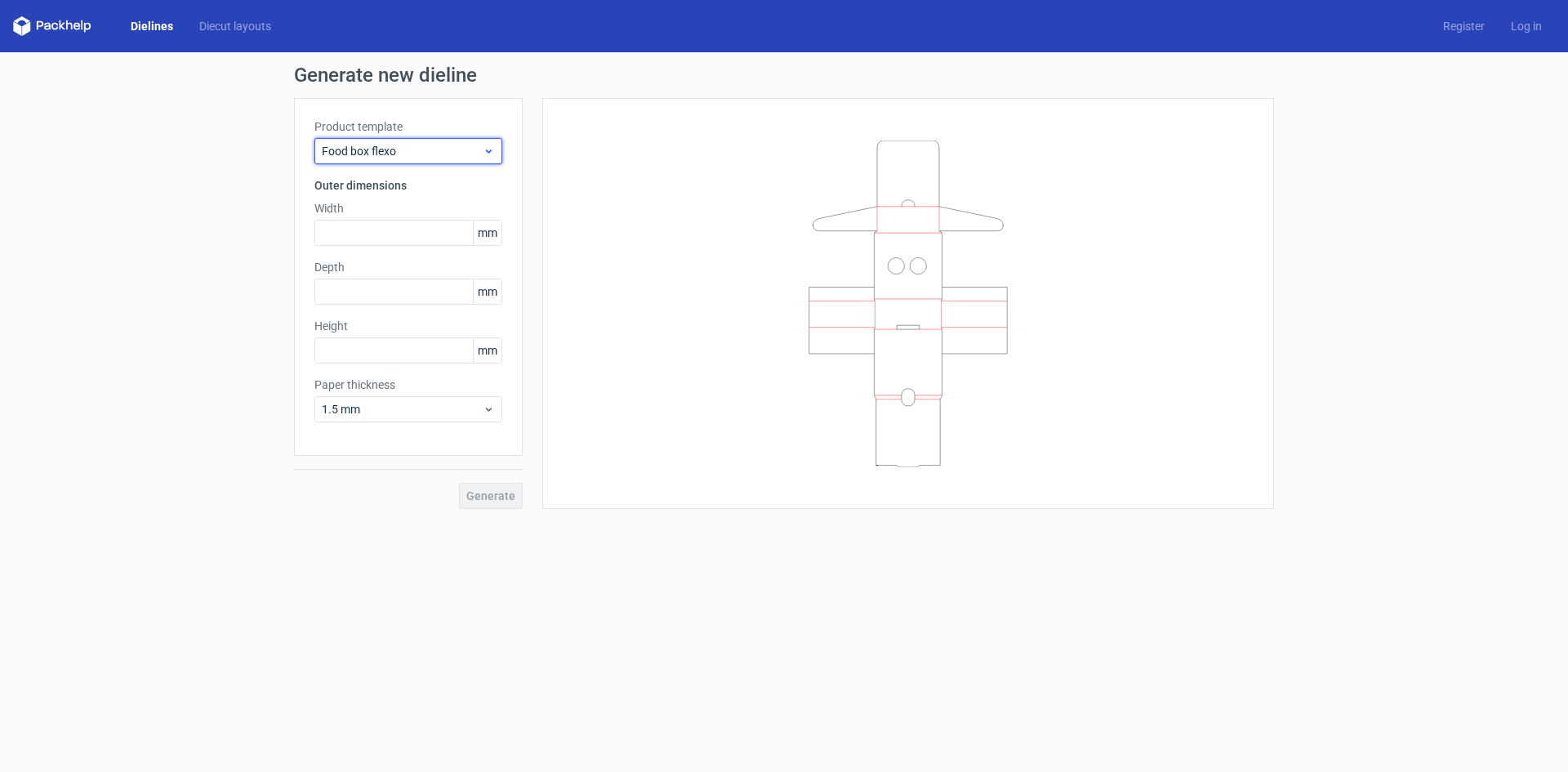
click at [425, 146] on span "Food box flexo" at bounding box center [402, 151] width 161 height 16
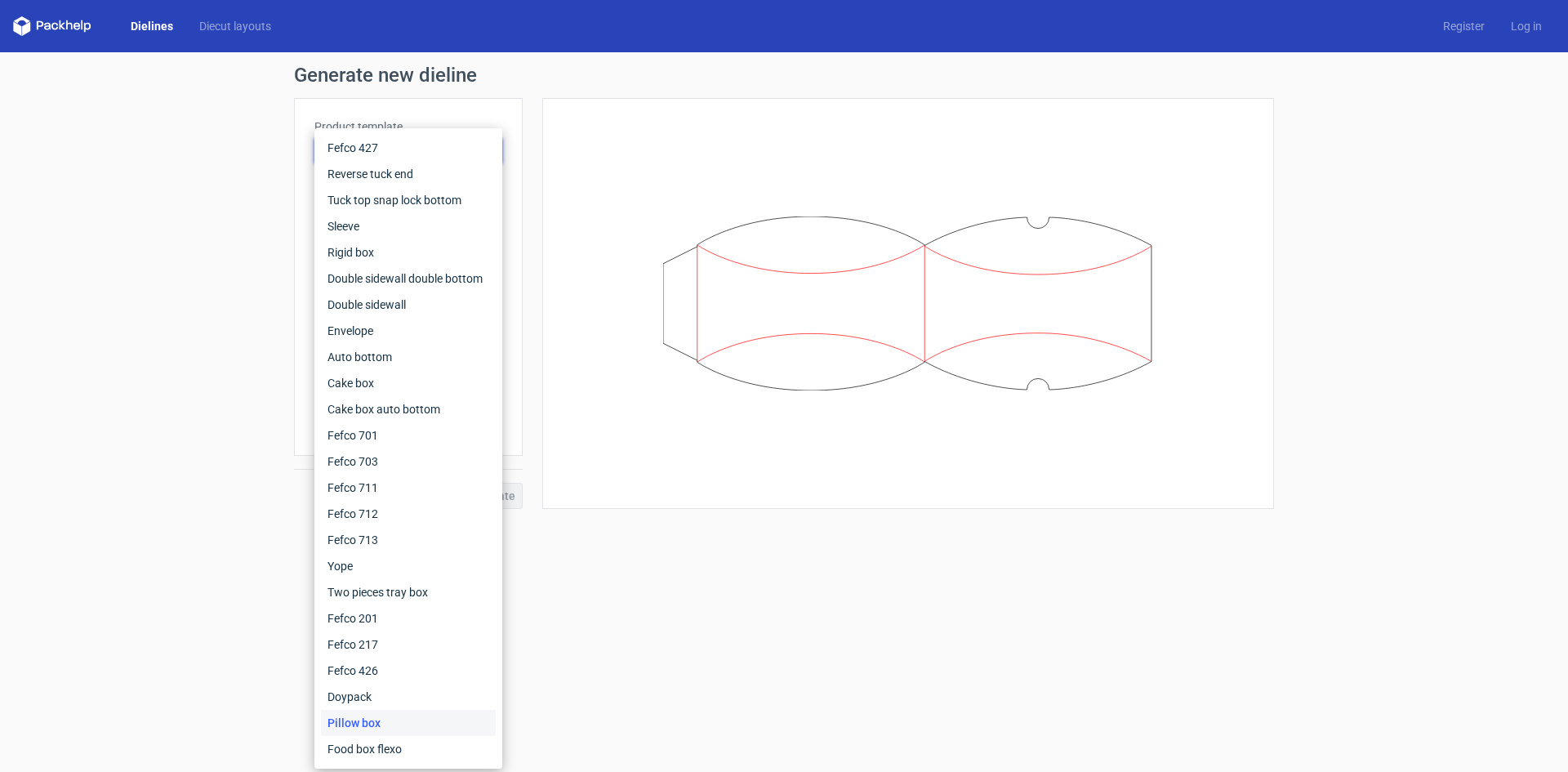
click at [143, 22] on link "Dielines" at bounding box center [152, 26] width 69 height 16
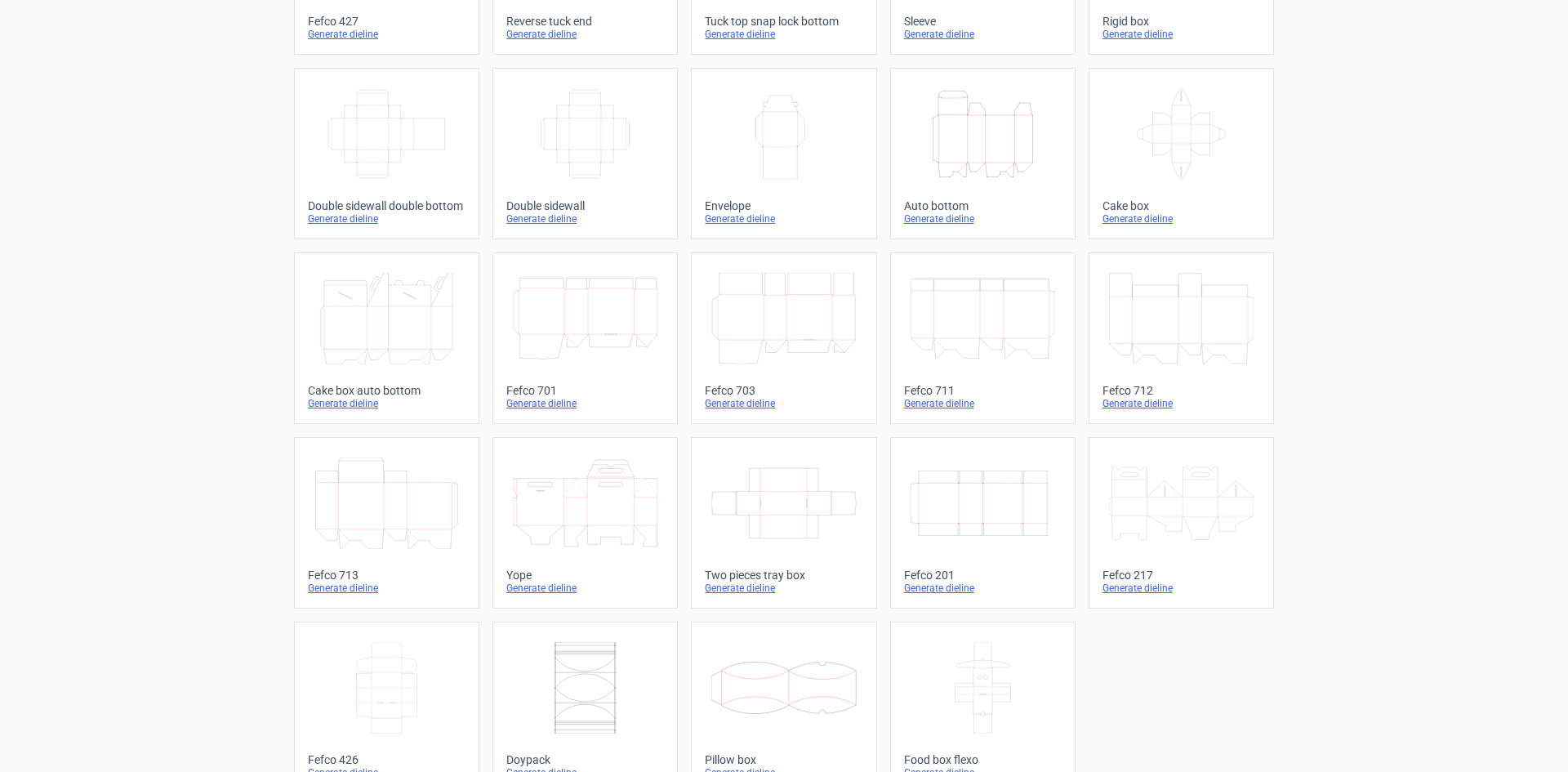
scroll to position [249, 0]
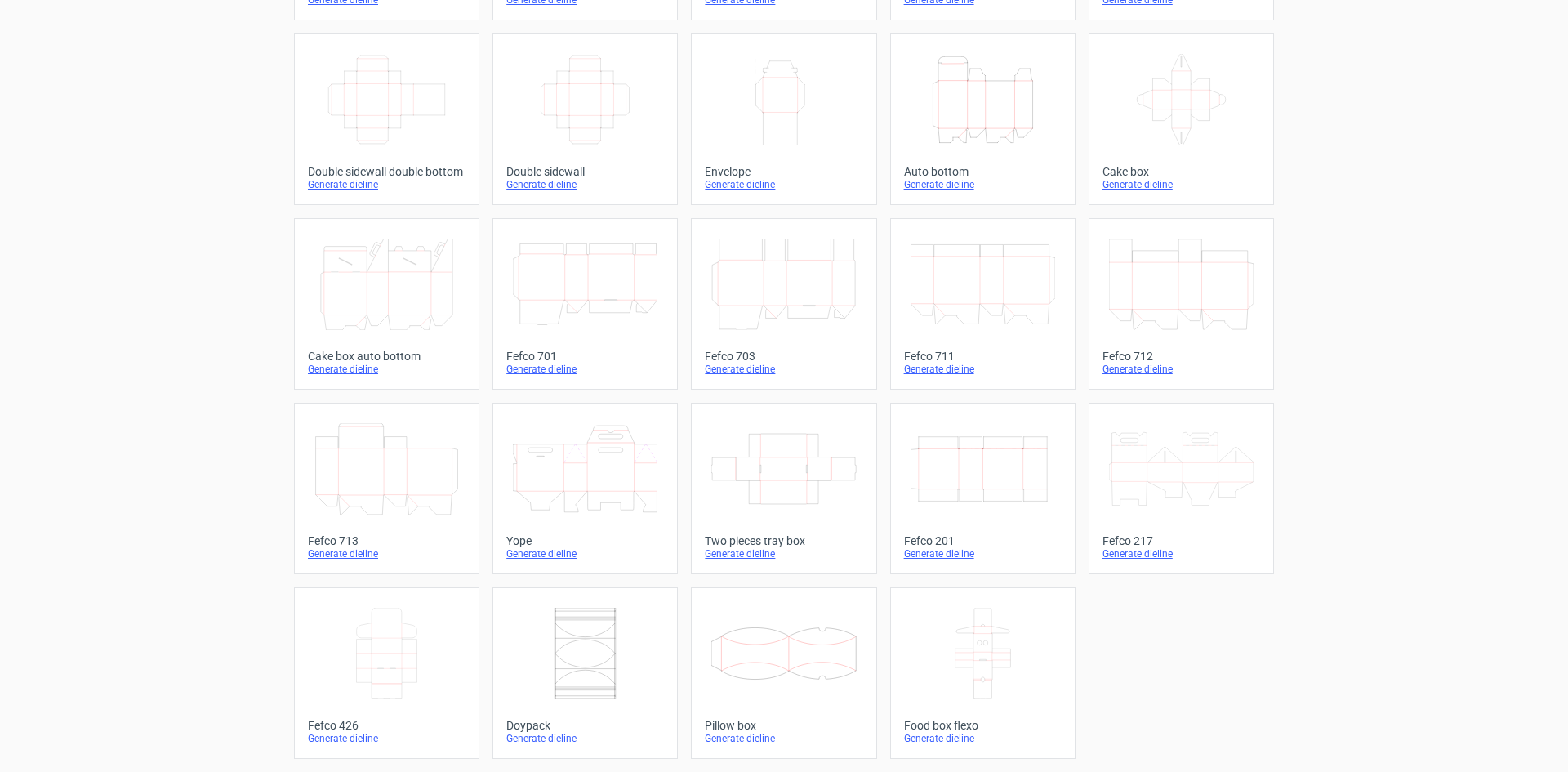
click at [1146, 490] on icon at bounding box center [1181, 469] width 145 height 92
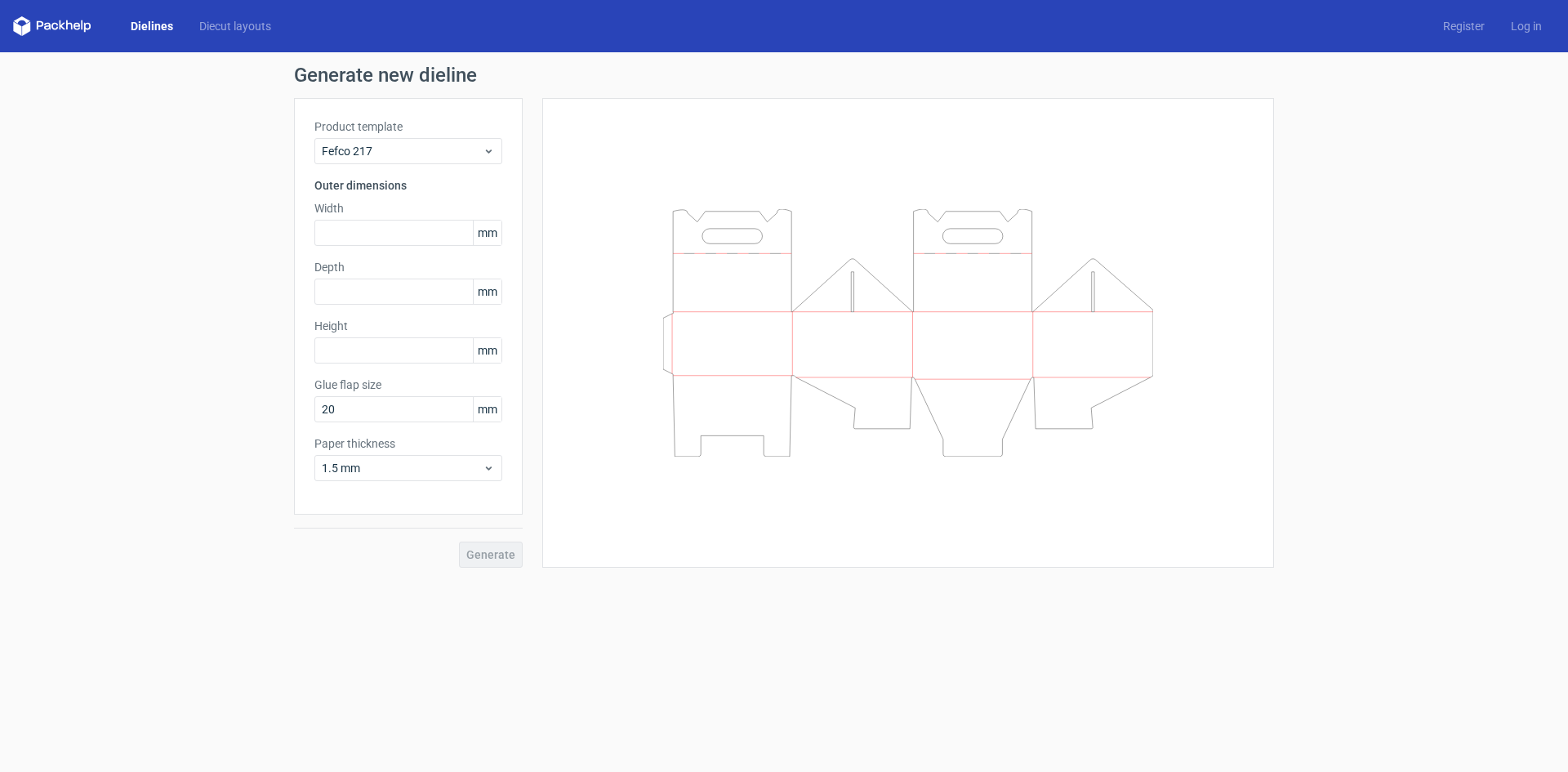
click at [362, 218] on div "Width mm" at bounding box center [408, 223] width 188 height 46
click at [489, 234] on span "mm" at bounding box center [487, 232] width 29 height 25
click at [496, 155] on div "Fefco 217" at bounding box center [408, 151] width 188 height 26
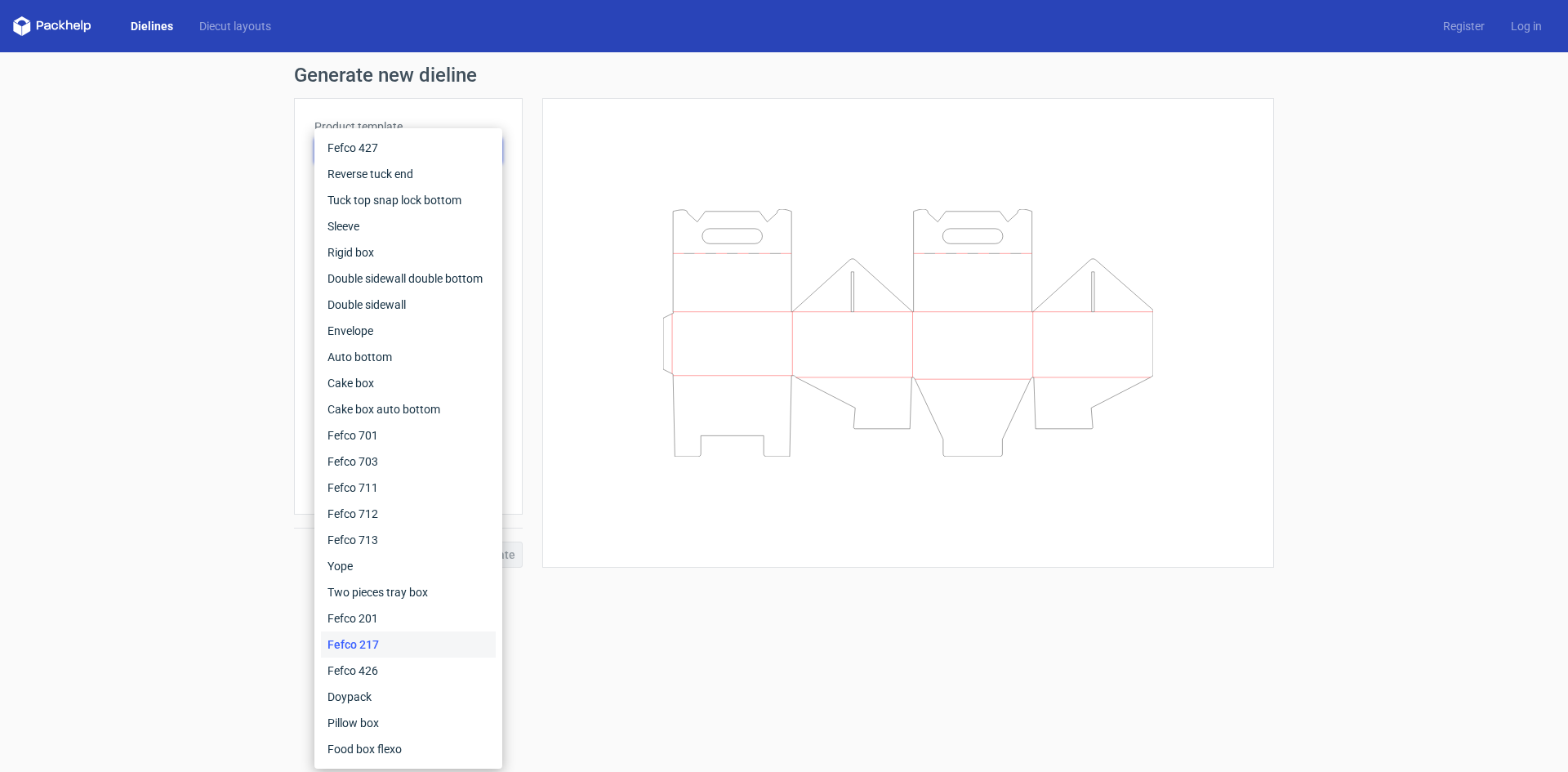
click at [600, 149] on div at bounding box center [908, 333] width 691 height 429
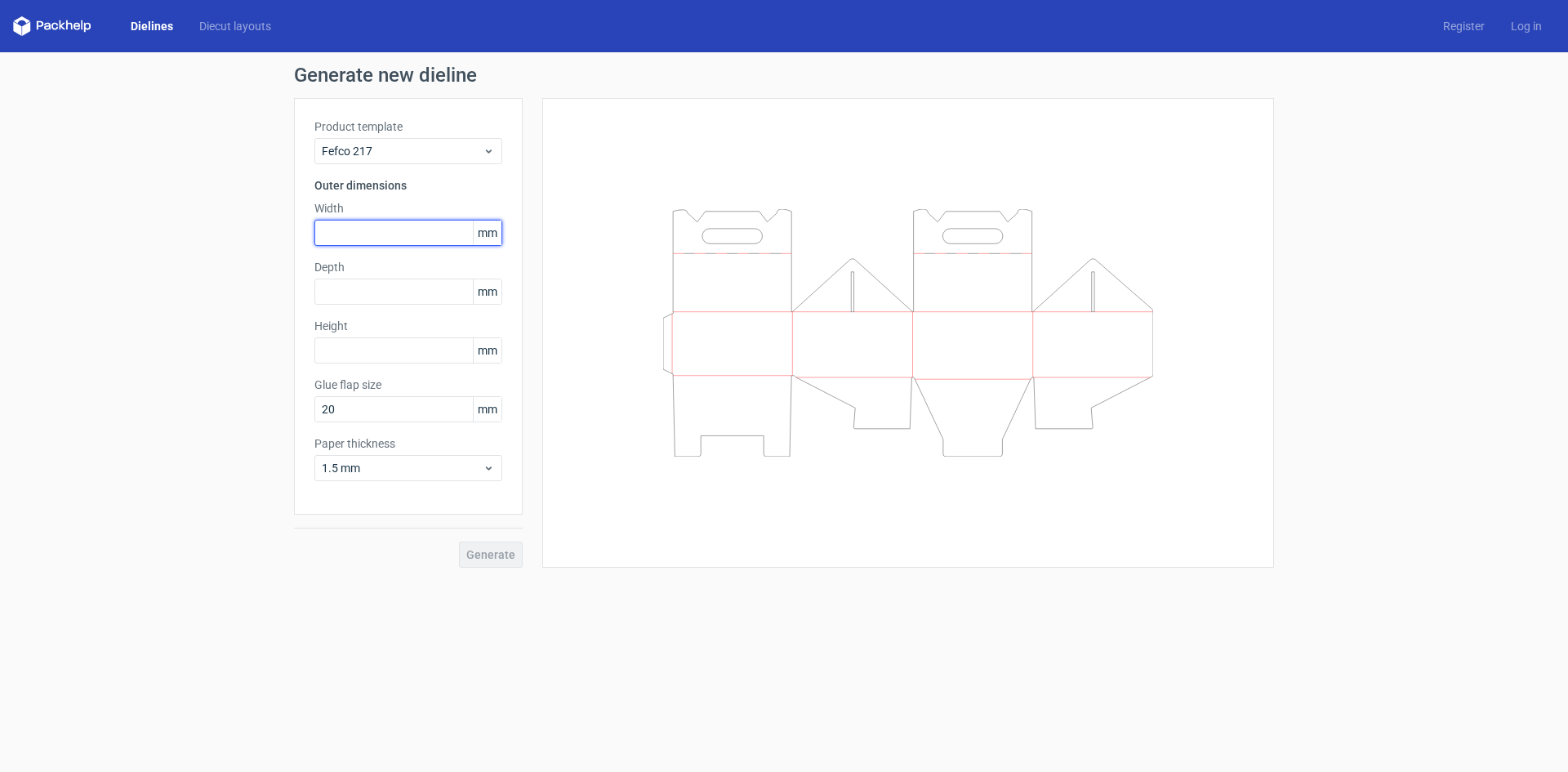
click at [374, 232] on input "text" at bounding box center [408, 232] width 188 height 26
type input "127"
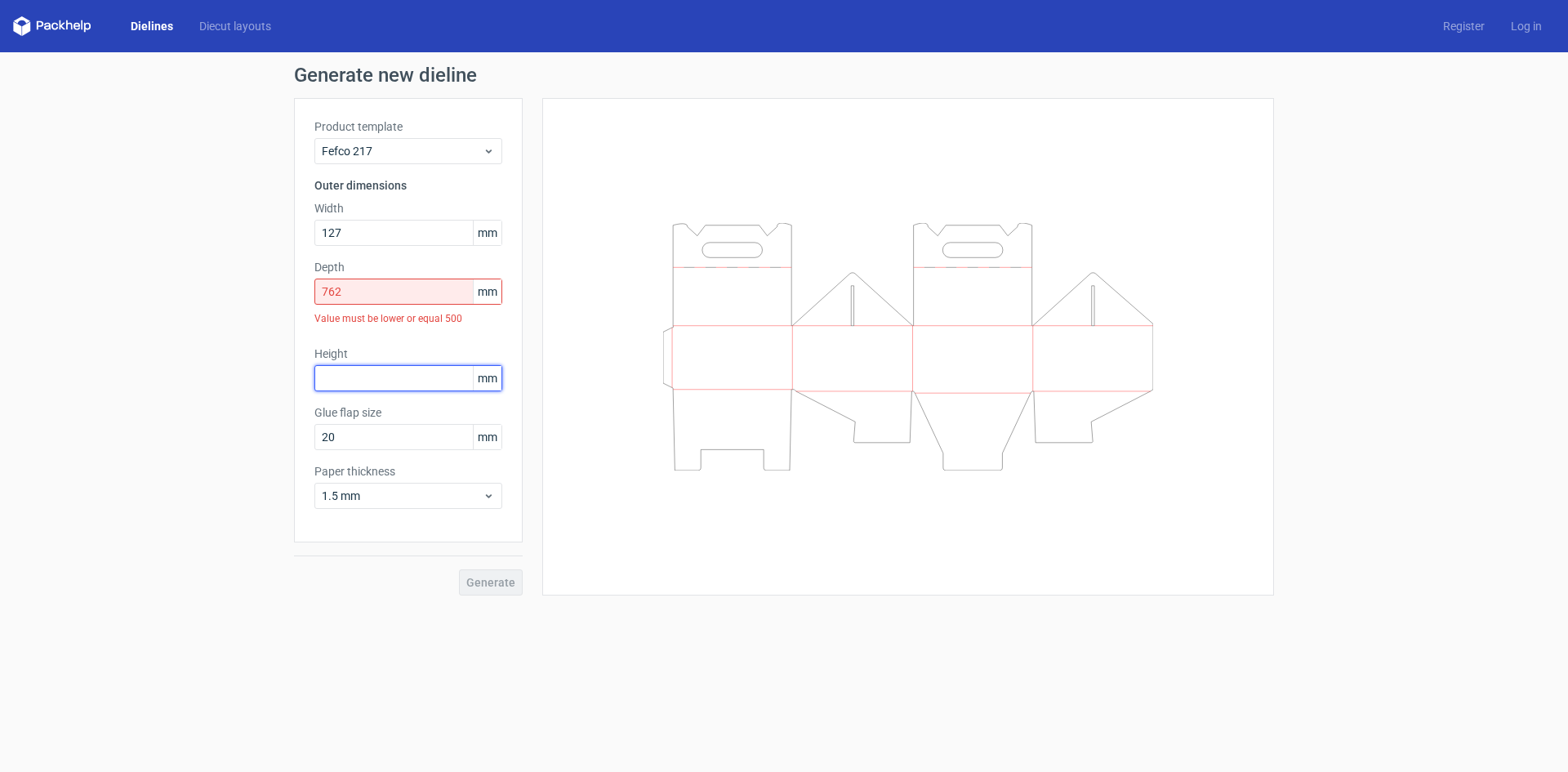
click at [356, 381] on input "text" at bounding box center [408, 378] width 188 height 26
click at [367, 378] on input "text" at bounding box center [408, 378] width 188 height 26
click at [428, 295] on input "762" at bounding box center [408, 291] width 188 height 26
click at [441, 370] on input "text" at bounding box center [408, 378] width 188 height 26
drag, startPoint x: 380, startPoint y: 295, endPoint x: 244, endPoint y: 295, distance: 136.0
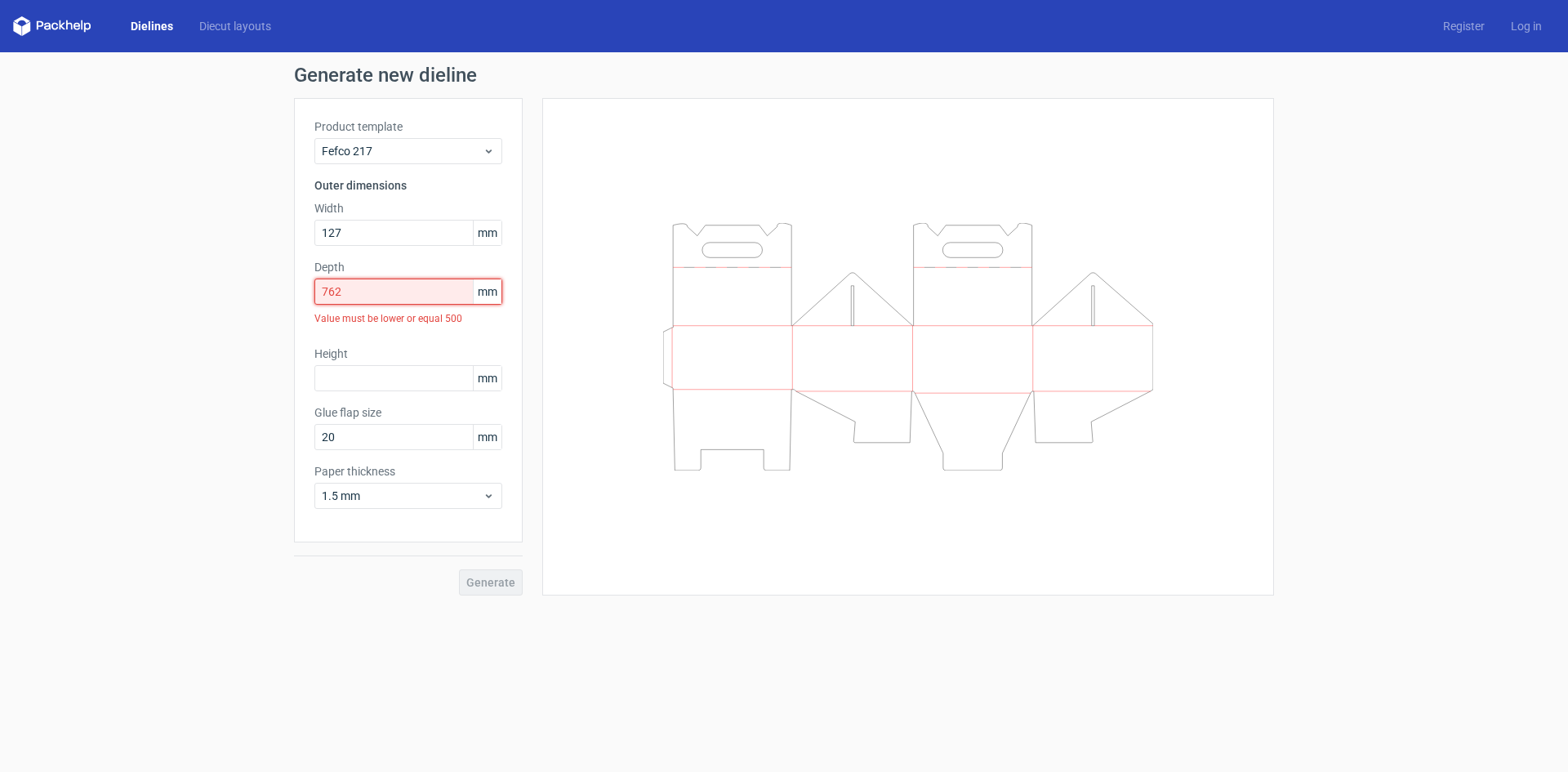
click at [244, 295] on div "Generate new dieline Product template Fefco 217 Outer dimensions Width 127 mm D…" at bounding box center [784, 330] width 1568 height 557
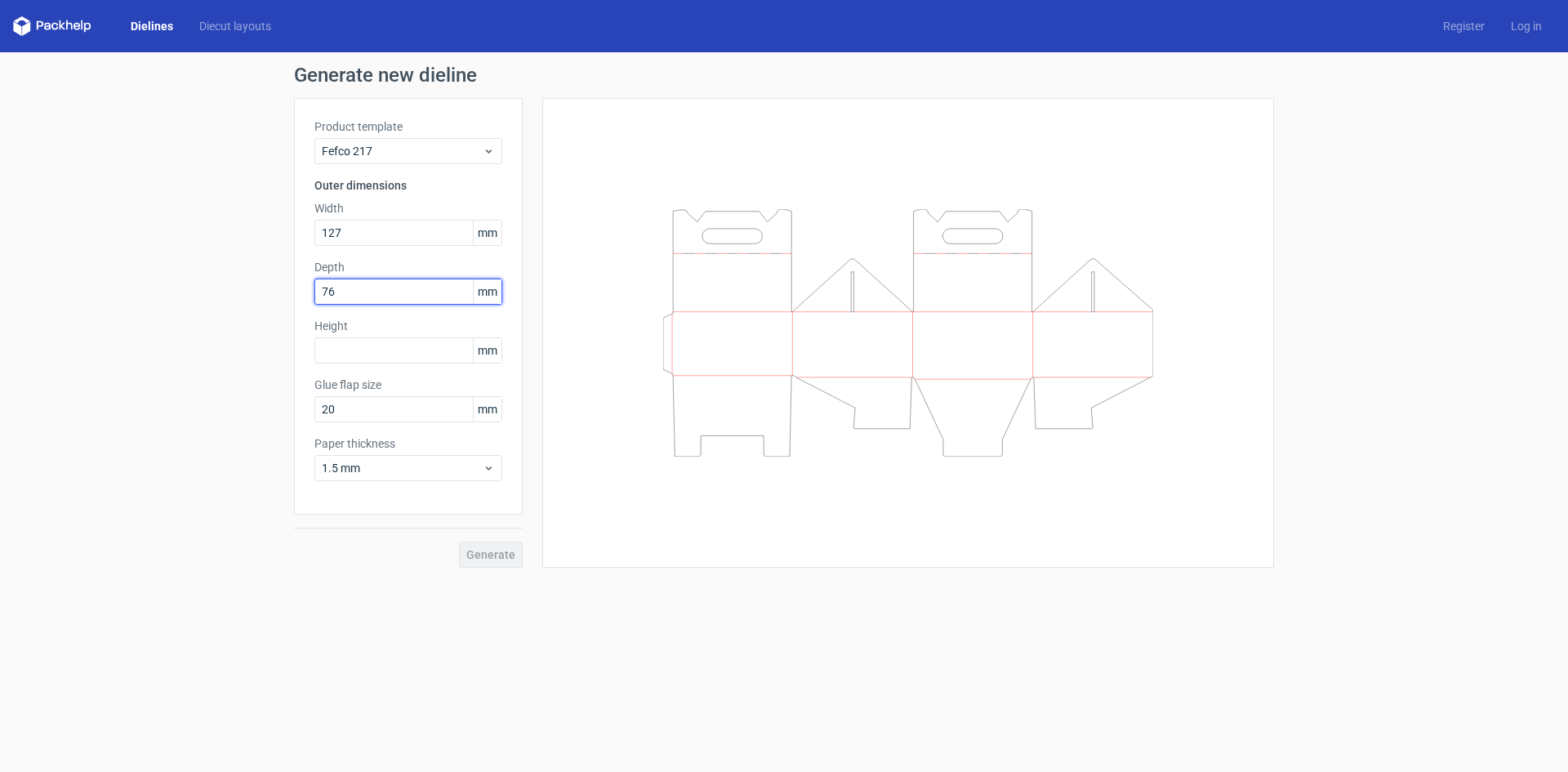
type input "76"
click at [341, 353] on input "text" at bounding box center [408, 350] width 188 height 26
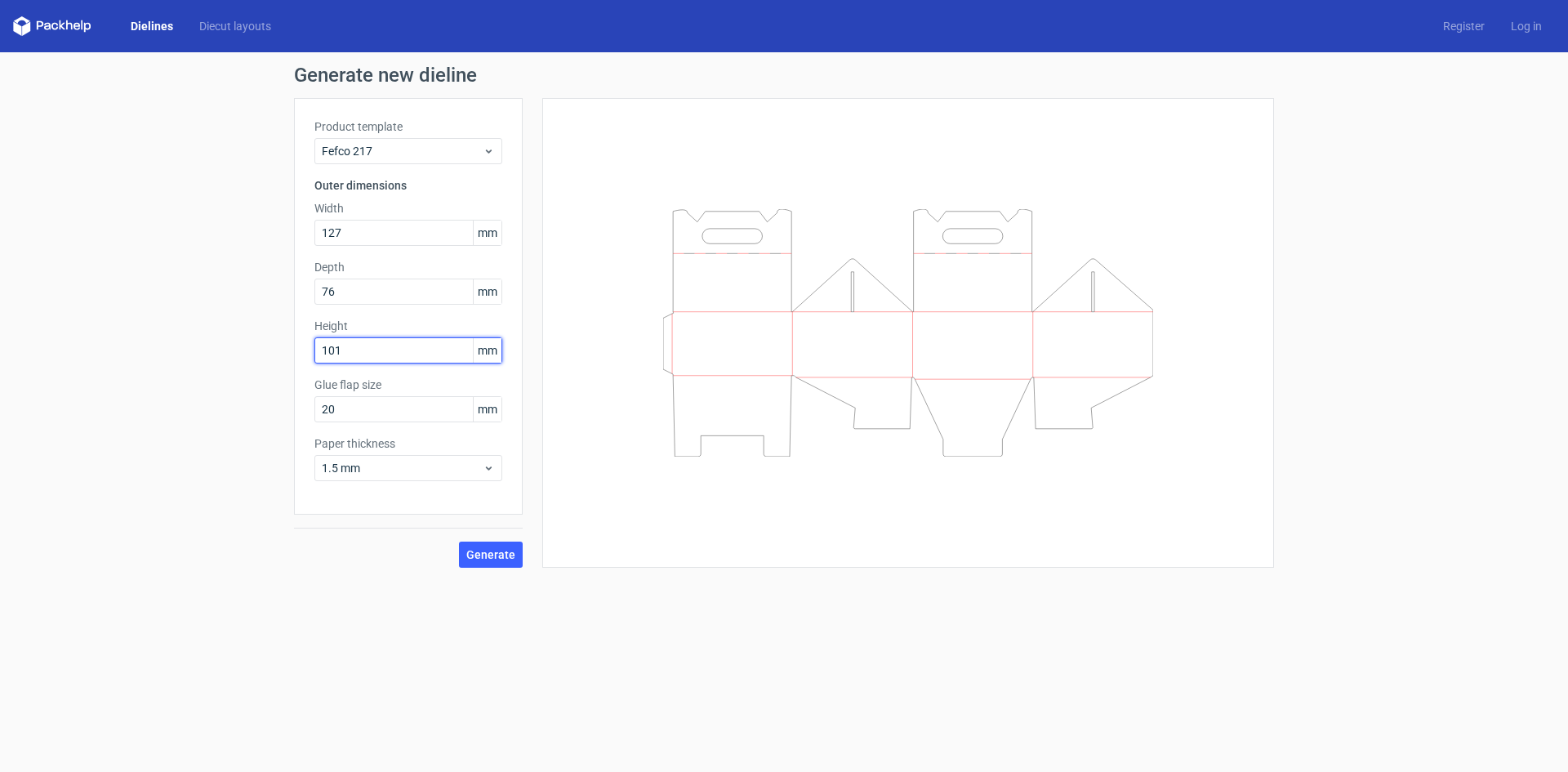
type input "101"
click at [484, 413] on span "mm" at bounding box center [487, 409] width 29 height 25
click at [421, 412] on input "20" at bounding box center [408, 409] width 188 height 26
click at [420, 472] on span "1.5 mm" at bounding box center [402, 468] width 161 height 16
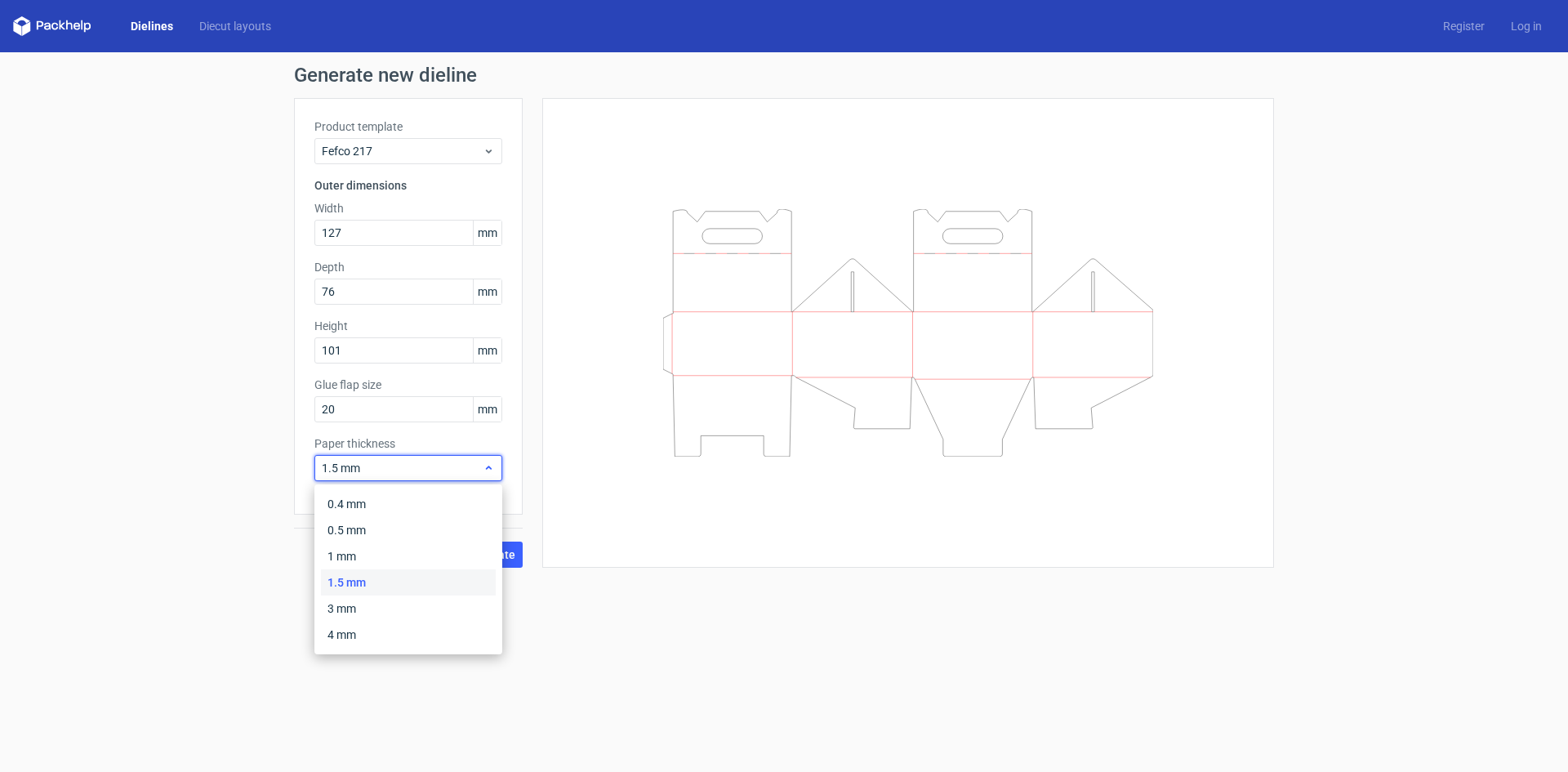
click at [420, 472] on span "1.5 mm" at bounding box center [402, 468] width 161 height 16
click at [479, 550] on span "Generate" at bounding box center [490, 554] width 49 height 11
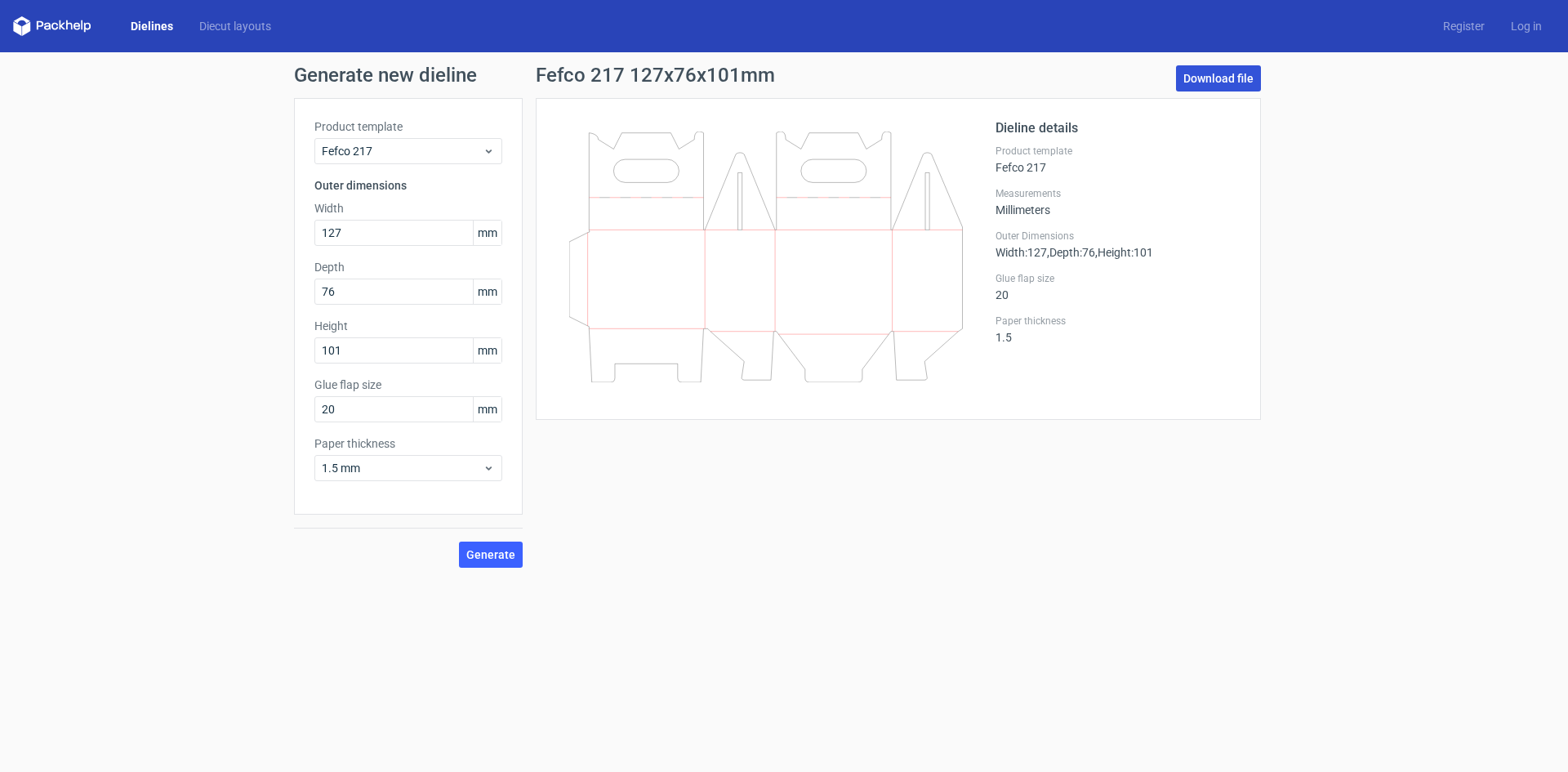
click at [1214, 81] on link "Download file" at bounding box center [1218, 78] width 85 height 26
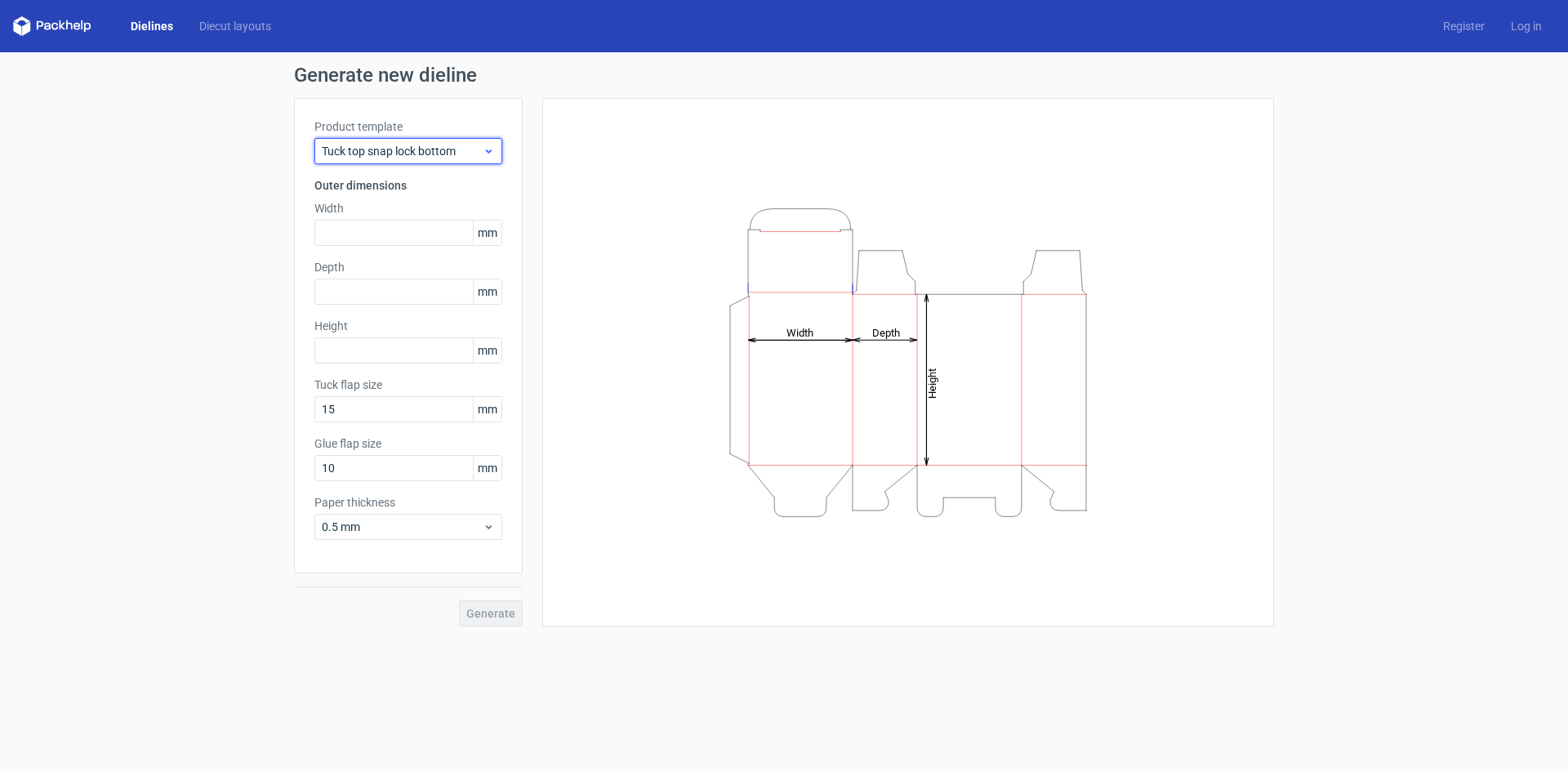
click at [477, 148] on span "Tuck top snap lock bottom" at bounding box center [402, 151] width 161 height 16
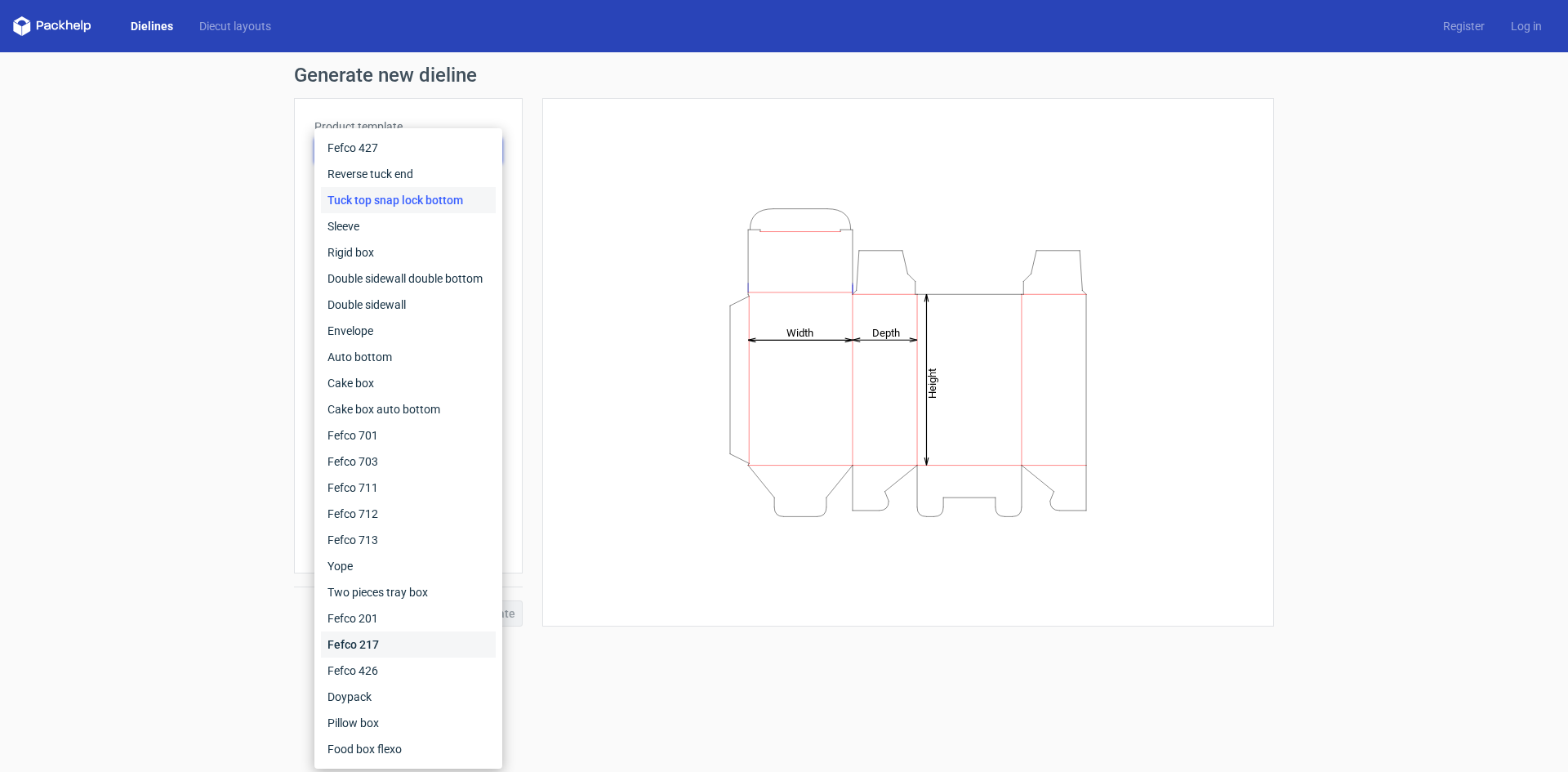
click at [387, 647] on div "Fefco 217" at bounding box center [408, 644] width 175 height 26
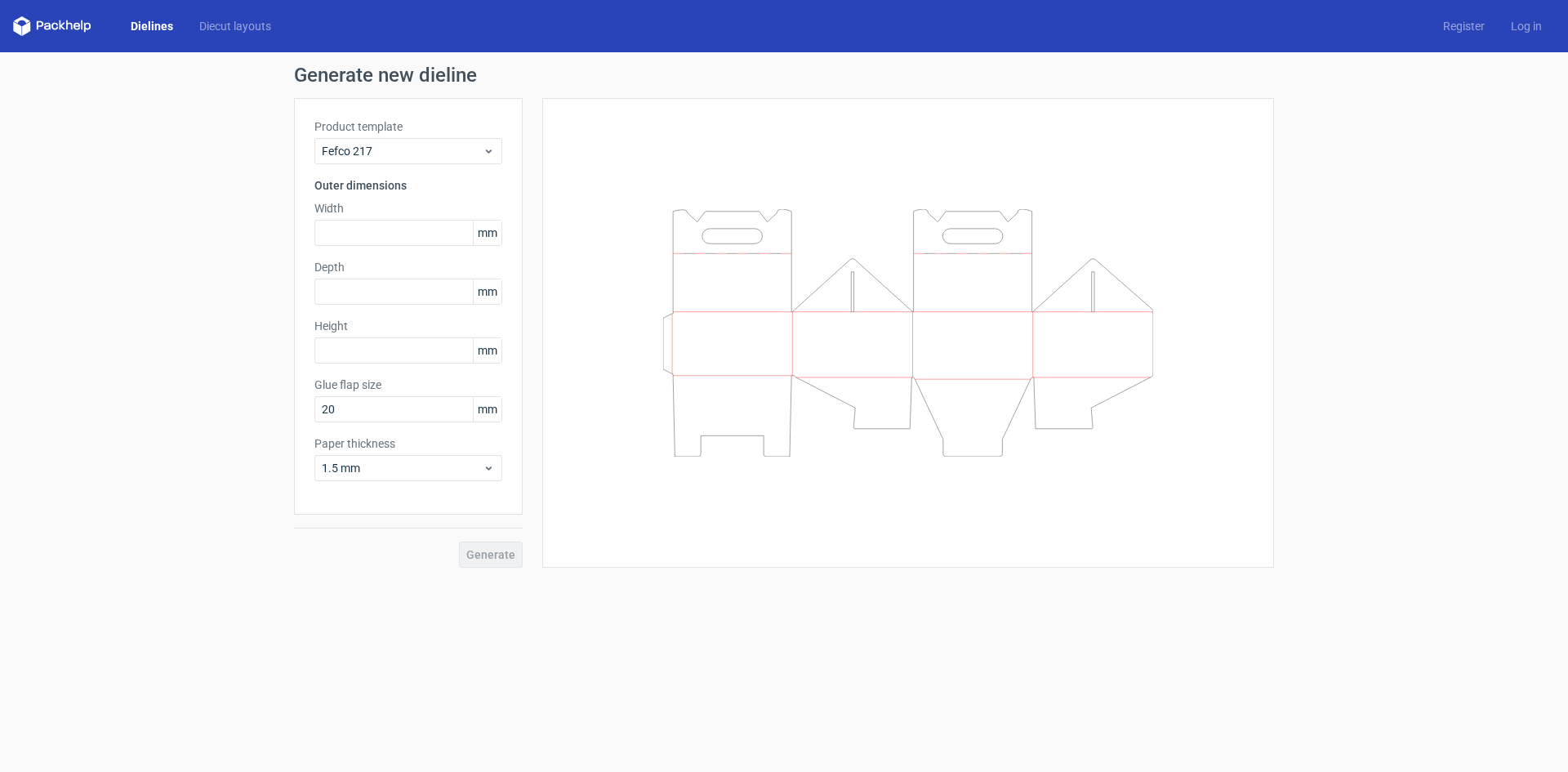
drag, startPoint x: 832, startPoint y: 403, endPoint x: 834, endPoint y: 439, distance: 36.1
click at [834, 439] on icon at bounding box center [908, 333] width 490 height 247
drag, startPoint x: 688, startPoint y: 432, endPoint x: 876, endPoint y: 428, distance: 188.0
click at [872, 430] on icon at bounding box center [908, 333] width 490 height 247
click at [653, 330] on div at bounding box center [908, 333] width 691 height 429
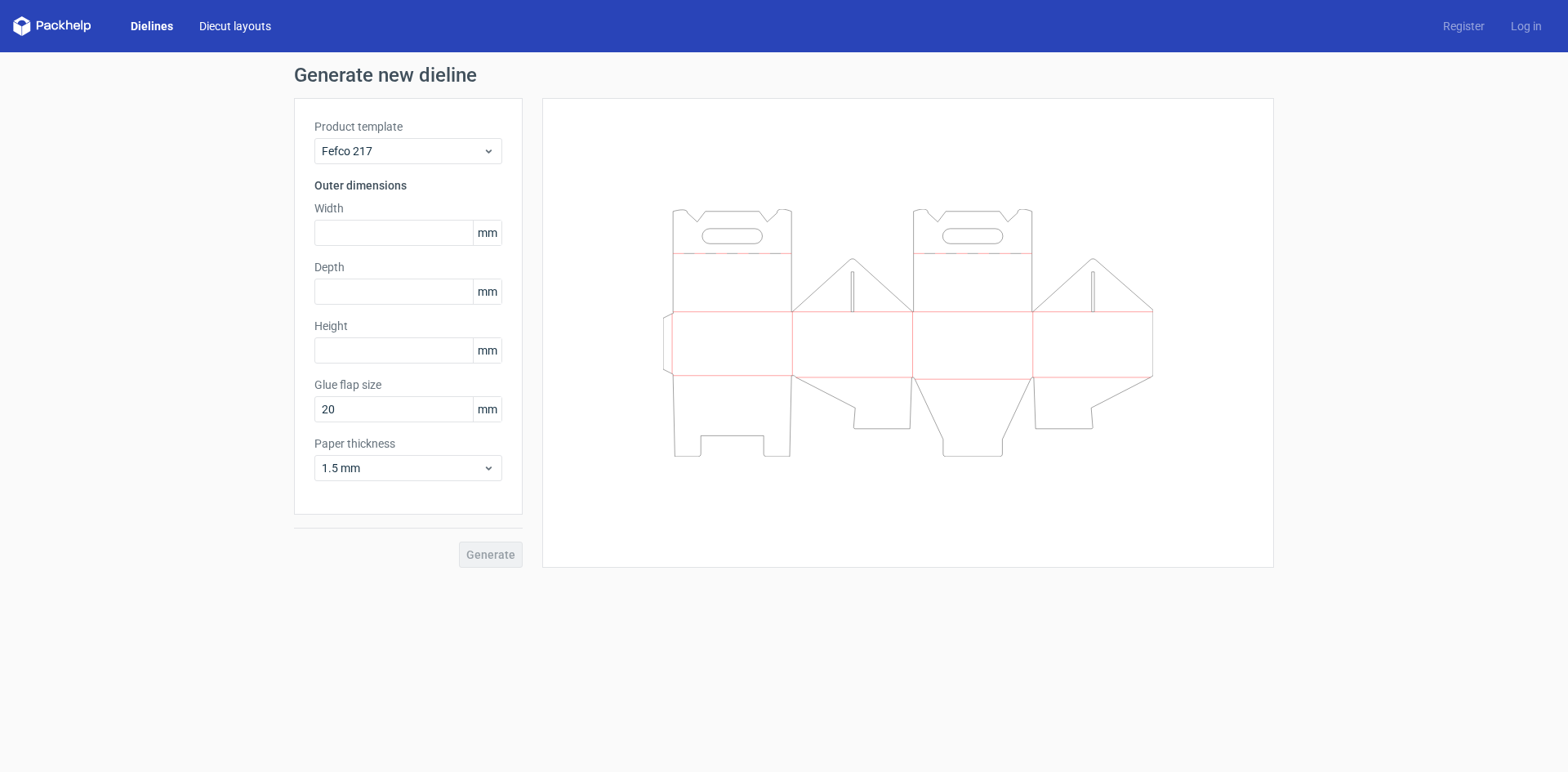
click at [213, 34] on link "Diecut layouts" at bounding box center [235, 26] width 98 height 16
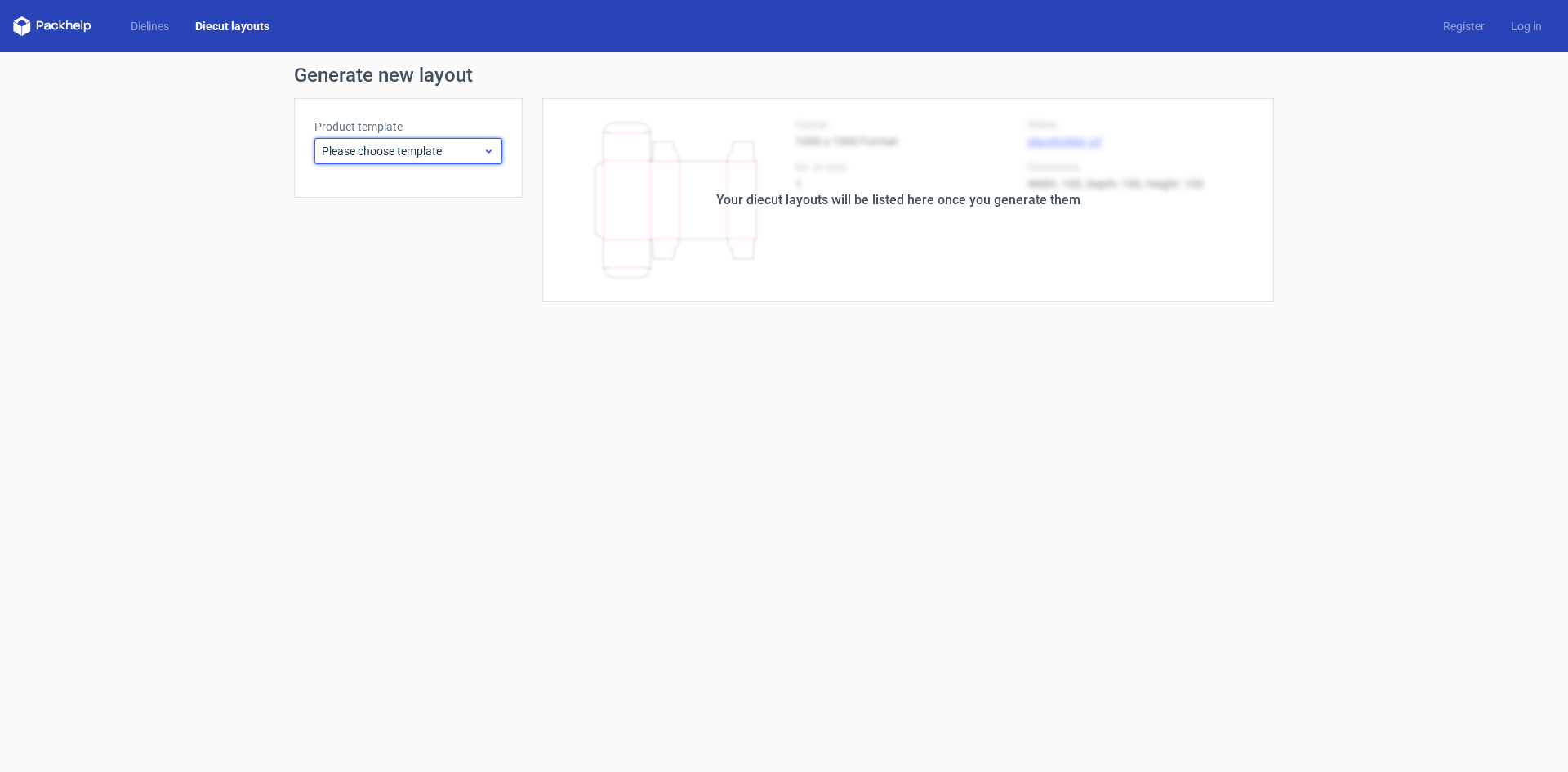
click at [484, 157] on icon at bounding box center [489, 151] width 12 height 13
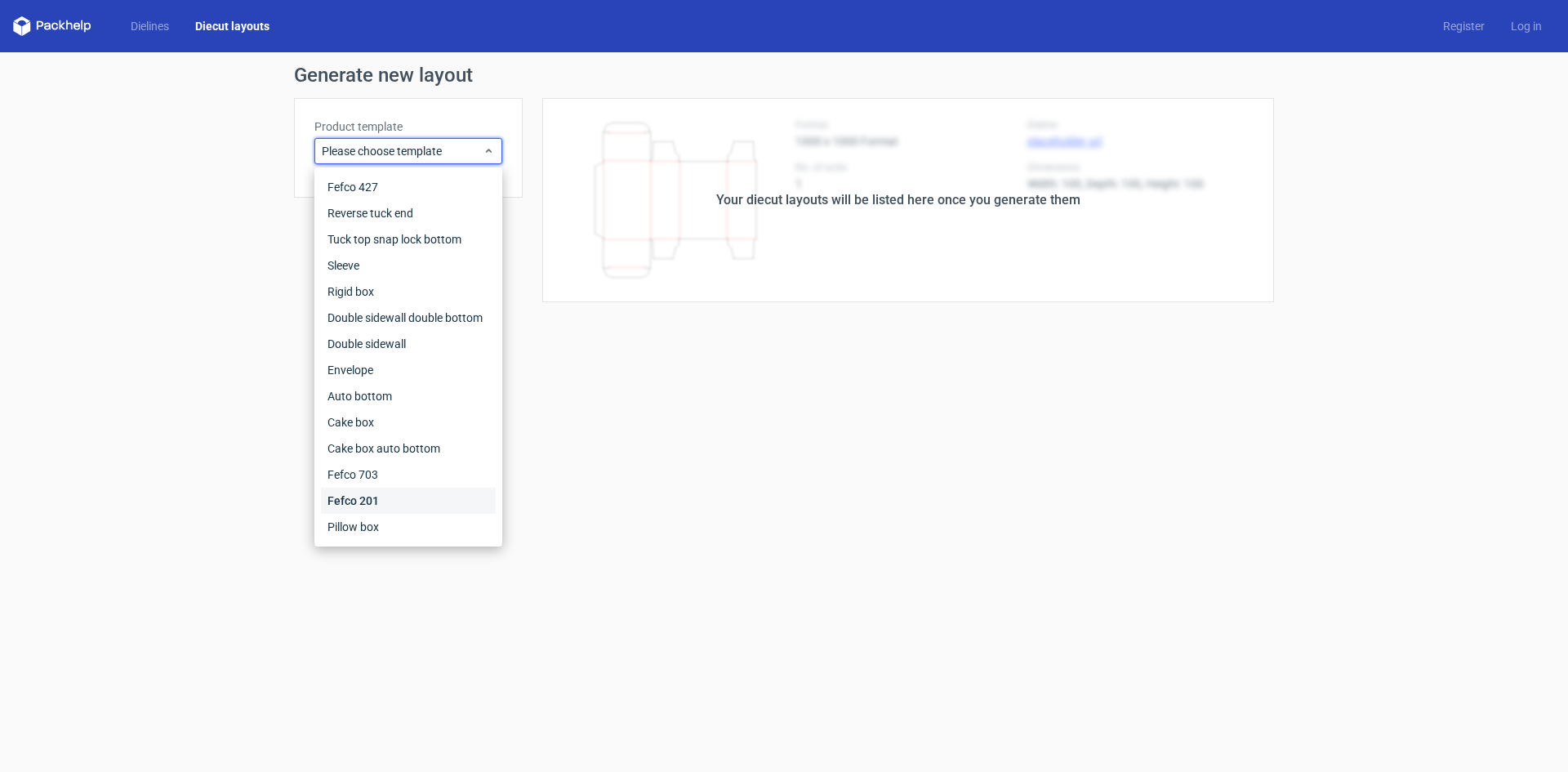
click at [392, 494] on div "Fefco 201" at bounding box center [408, 501] width 175 height 26
